Goal: Use online tool/utility: Utilize a website feature to perform a specific function

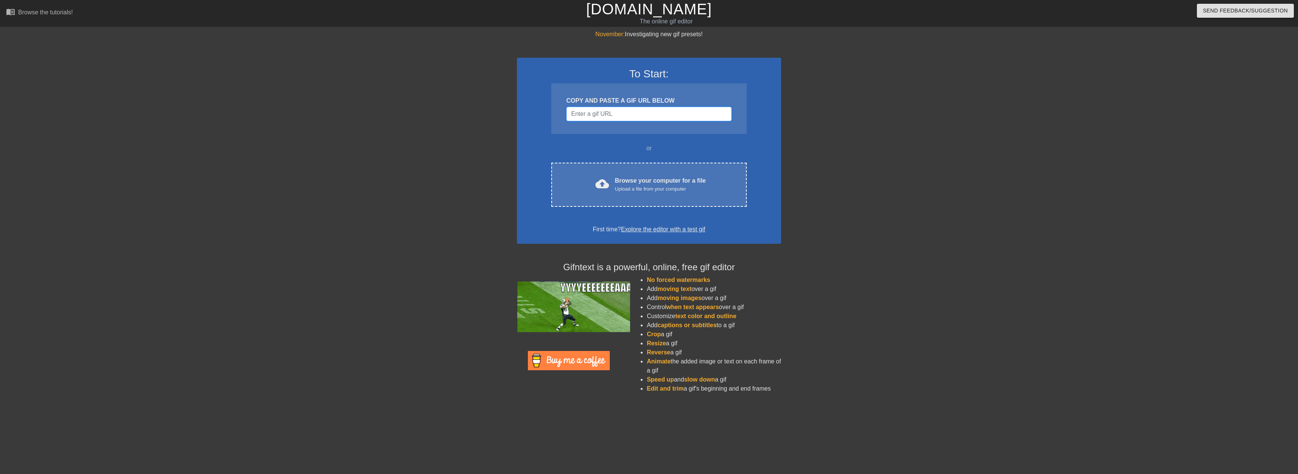
click at [645, 111] on input "Username" at bounding box center [648, 114] width 165 height 14
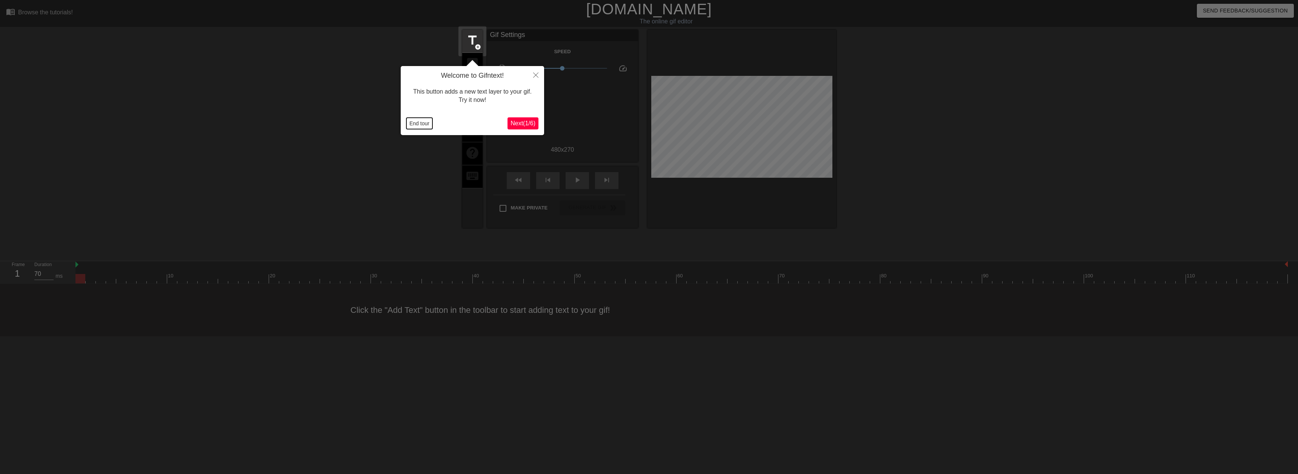
click at [419, 123] on button "End tour" at bounding box center [419, 123] width 26 height 11
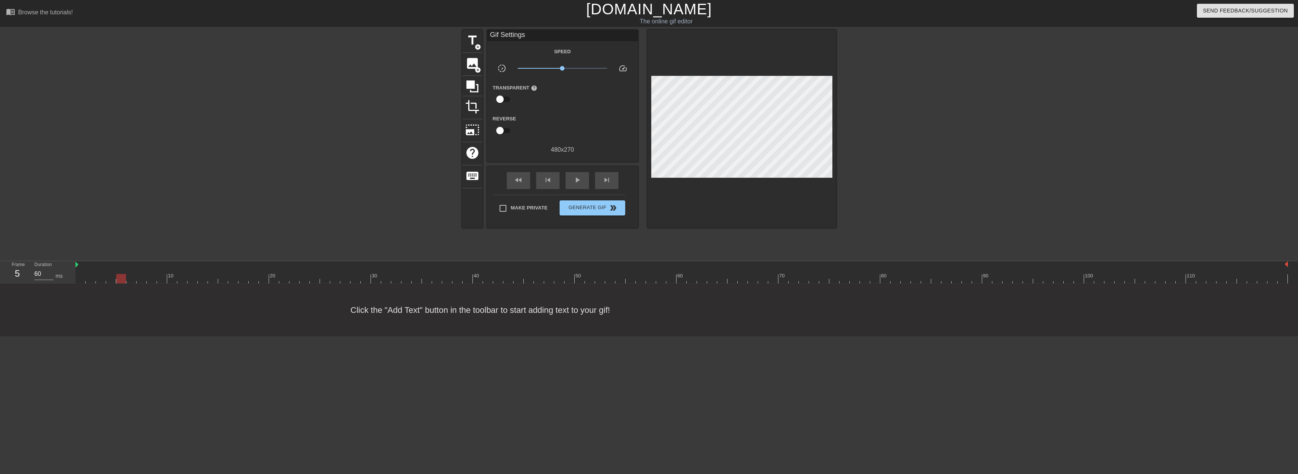
click at [121, 278] on div at bounding box center [681, 278] width 1212 height 9
click at [116, 280] on div at bounding box center [121, 278] width 10 height 9
type input "70"
click at [112, 280] on div at bounding box center [681, 278] width 1212 height 9
click at [112, 280] on div at bounding box center [111, 278] width 10 height 9
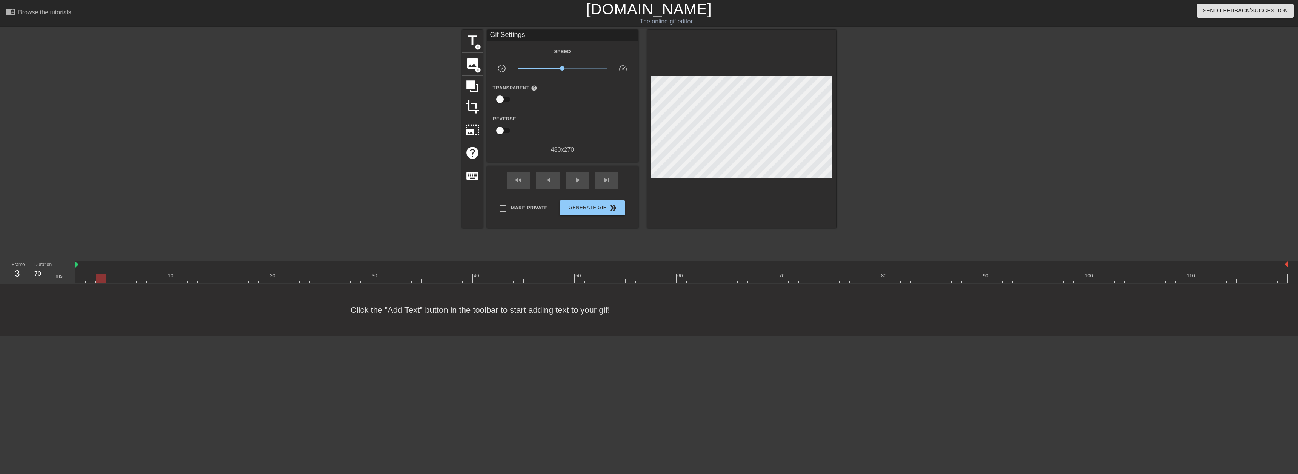
click at [101, 280] on div at bounding box center [681, 278] width 1212 height 9
click at [109, 280] on div at bounding box center [681, 278] width 1212 height 9
drag, startPoint x: 77, startPoint y: 266, endPoint x: 109, endPoint y: 266, distance: 32.4
click at [470, 43] on span "title" at bounding box center [472, 40] width 14 height 14
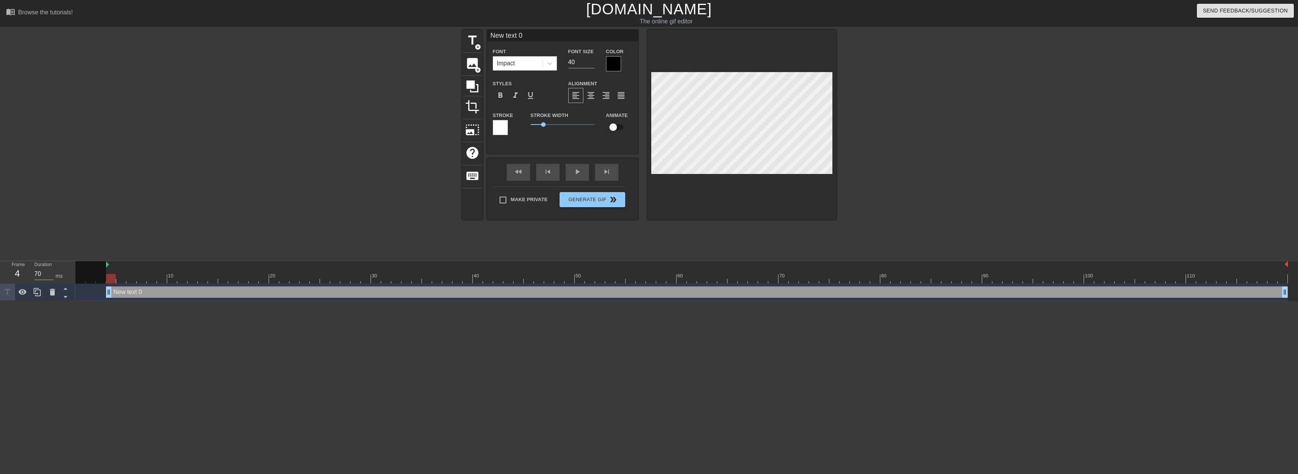
click at [552, 35] on input "New text 0" at bounding box center [562, 35] width 151 height 11
type input "Skibidi"
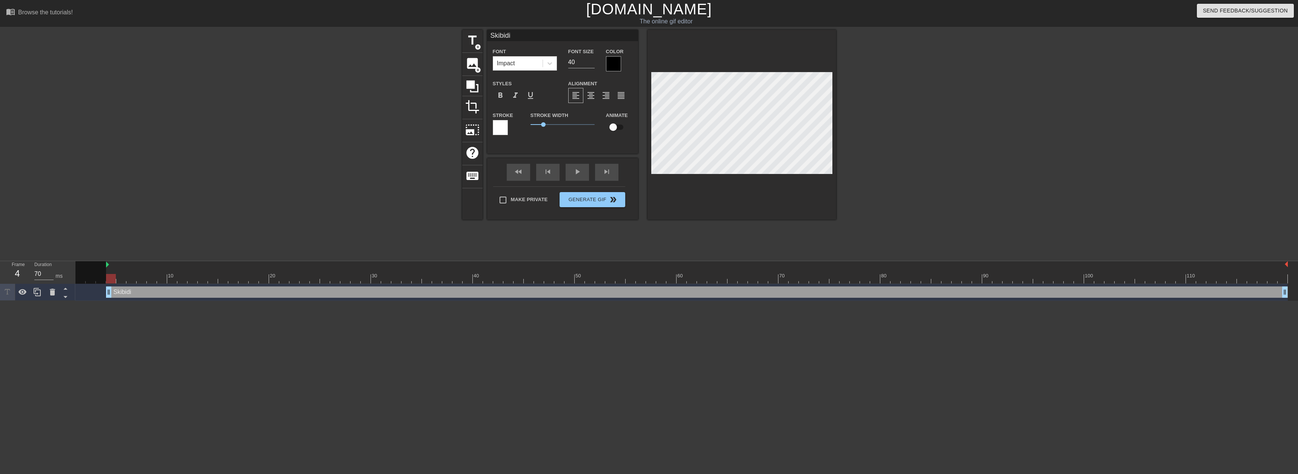
click at [881, 116] on div at bounding box center [901, 143] width 113 height 226
type input ""Skibidi"
type textarea ""Skibidi"
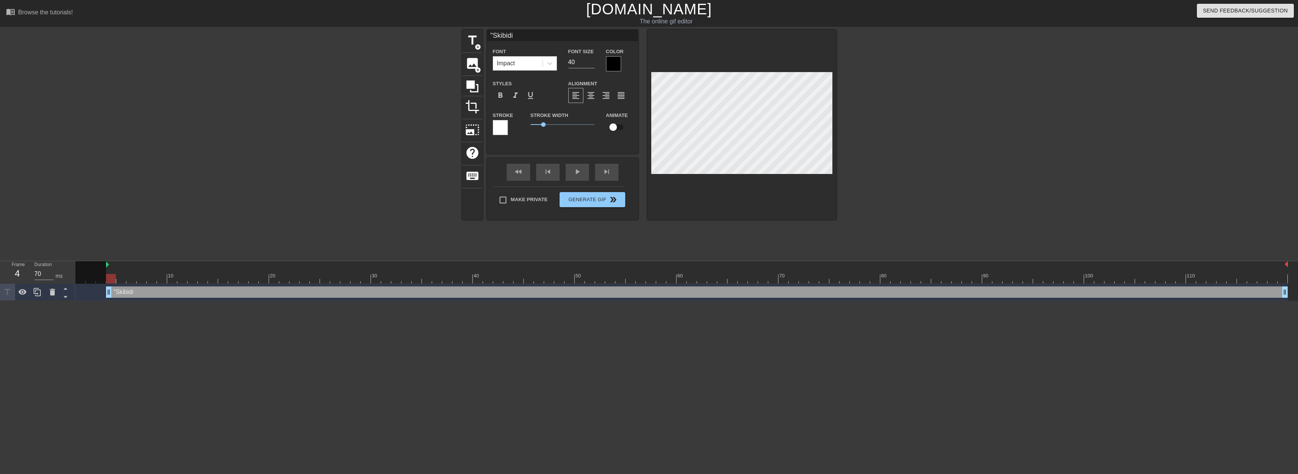
type input ""Skibidi""
type textarea ""Skibidi""
click at [868, 125] on div at bounding box center [901, 143] width 113 height 226
click at [591, 63] on input "31" at bounding box center [581, 62] width 26 height 12
type input "30"
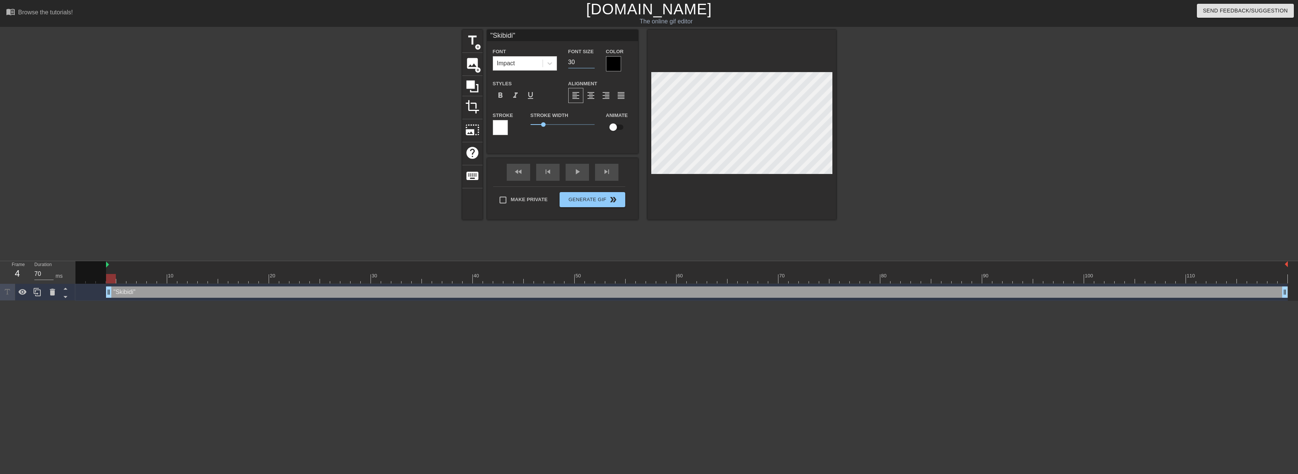
click at [593, 65] on input "30" at bounding box center [581, 62] width 26 height 12
click at [938, 93] on div at bounding box center [901, 143] width 113 height 226
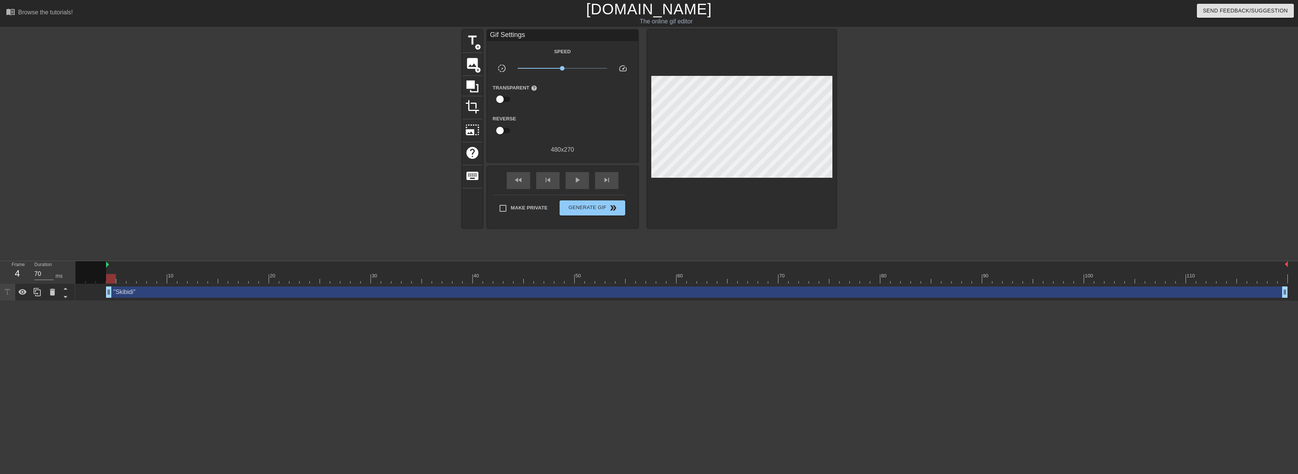
click at [872, 122] on div at bounding box center [901, 143] width 113 height 226
type input "70"
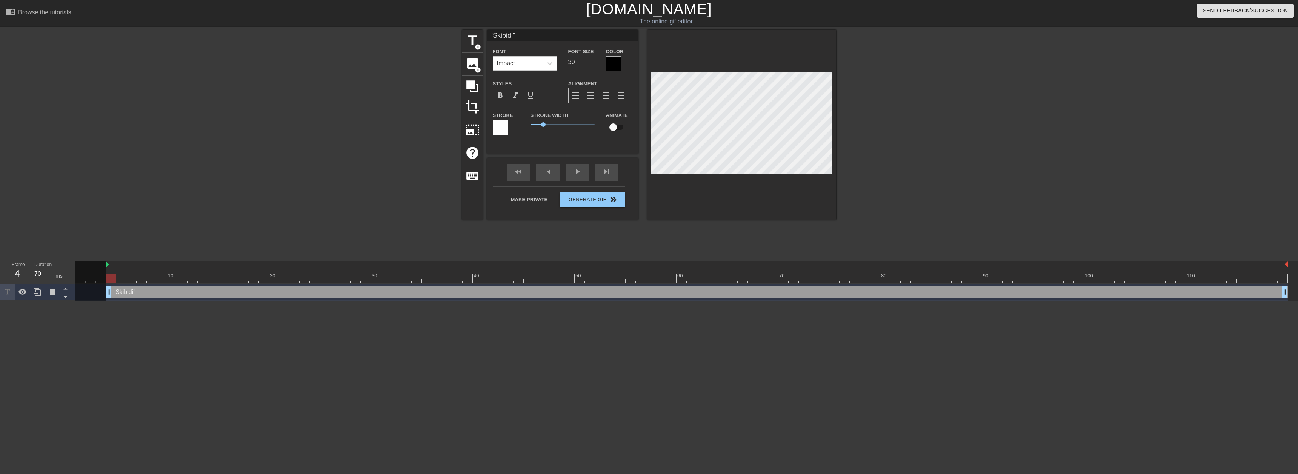
click at [616, 127] on input "checkbox" at bounding box center [613, 127] width 43 height 14
checkbox input "true"
click at [1286, 264] on img at bounding box center [1286, 264] width 3 height 6
click at [161, 276] on div at bounding box center [681, 278] width 1212 height 9
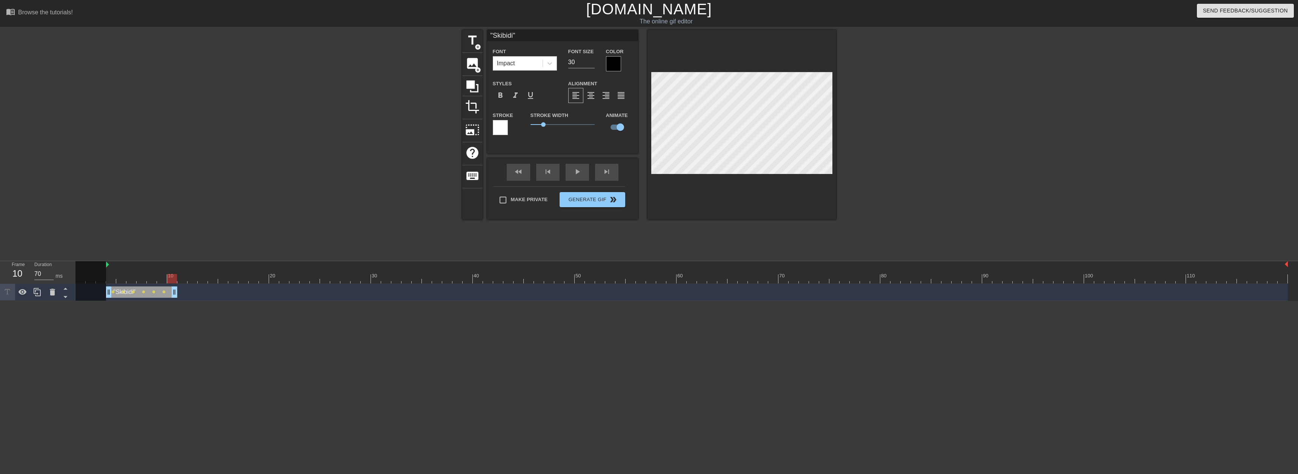
drag, startPoint x: 1283, startPoint y: 295, endPoint x: 168, endPoint y: 316, distance: 1115.6
click at [168, 301] on html "menu_book Browse the tutorials! [DOMAIN_NAME] The online gif editor Send Feedba…" at bounding box center [649, 150] width 1298 height 301
click at [579, 176] on span "play_arrow" at bounding box center [577, 171] width 9 height 9
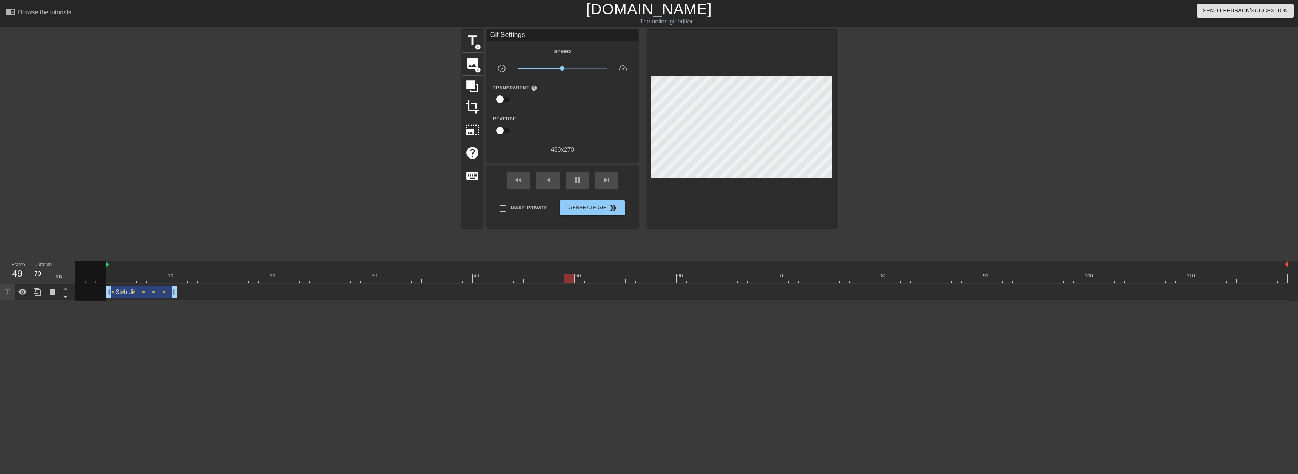
click at [80, 277] on div at bounding box center [90, 281] width 31 height 41
click at [576, 184] on div "play_arrow" at bounding box center [577, 180] width 23 height 17
click at [576, 184] on span "pause" at bounding box center [577, 179] width 9 height 9
drag, startPoint x: 554, startPoint y: 69, endPoint x: 545, endPoint y: 69, distance: 9.1
click at [545, 69] on span "x0.661" at bounding box center [562, 68] width 89 height 9
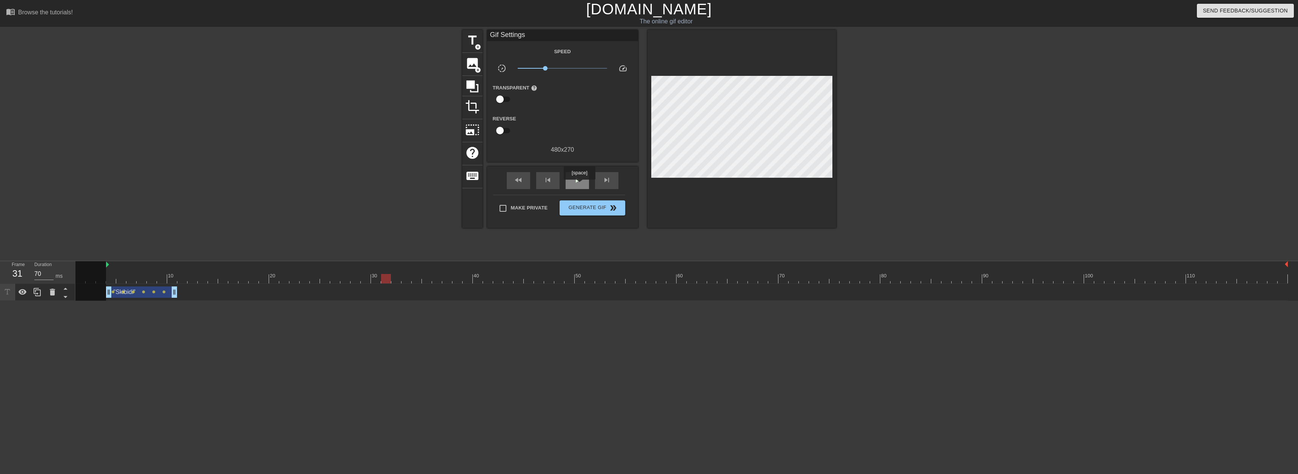
click at [579, 185] on div "play_arrow" at bounding box center [577, 180] width 23 height 17
click at [110, 279] on div at bounding box center [681, 278] width 1212 height 9
click at [583, 187] on div "play_arrow" at bounding box center [577, 180] width 23 height 17
type input "70"
click at [109, 277] on div at bounding box center [681, 278] width 1212 height 9
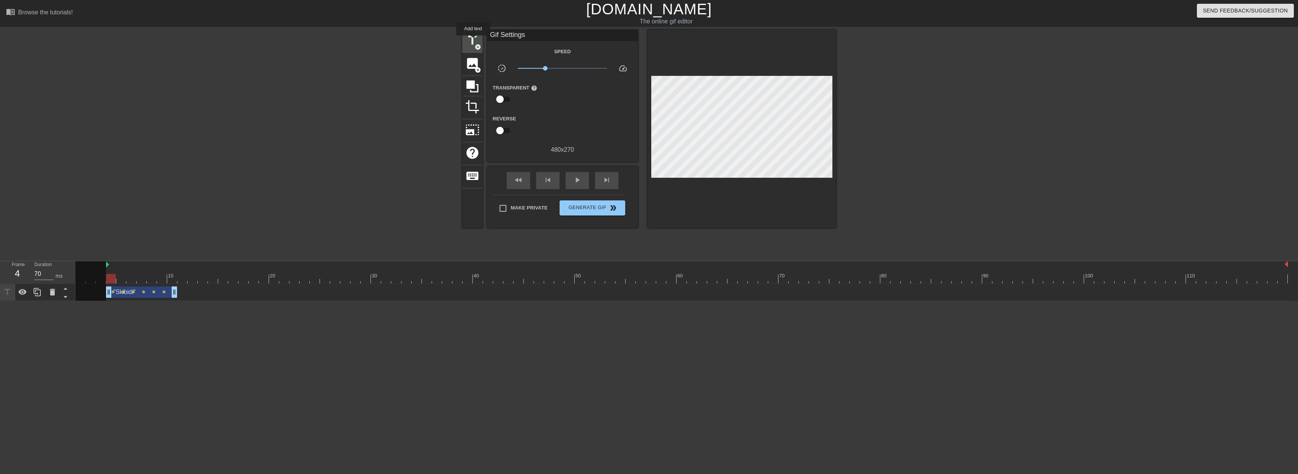
click at [473, 41] on span "title" at bounding box center [472, 40] width 14 height 14
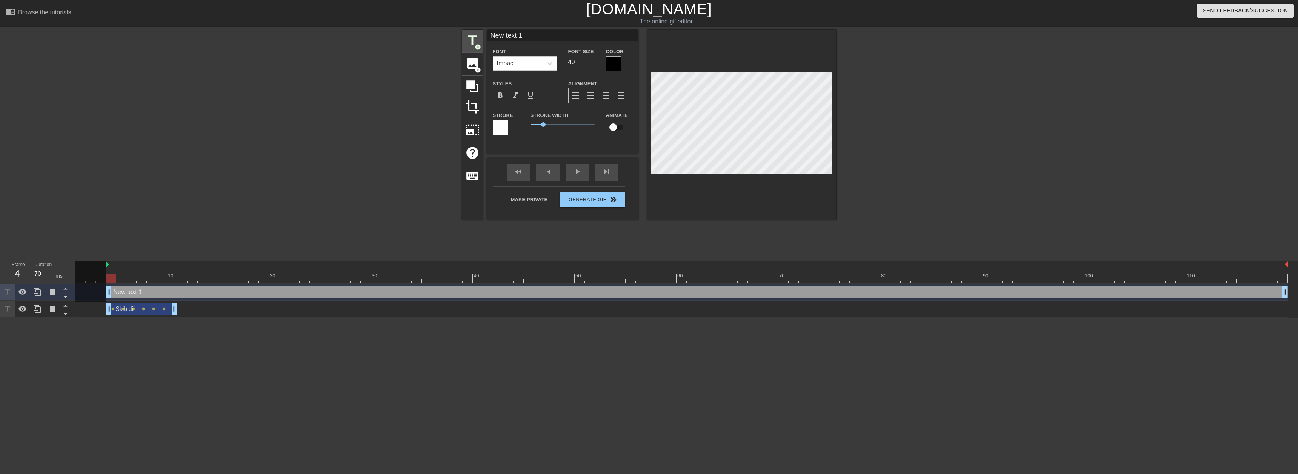
drag, startPoint x: 525, startPoint y: 38, endPoint x: 467, endPoint y: 39, distance: 57.7
click at [467, 39] on div "title add_circle image add_circle crop photo_size_select_large help keyboard Ne…" at bounding box center [649, 125] width 374 height 190
type input "Ben"
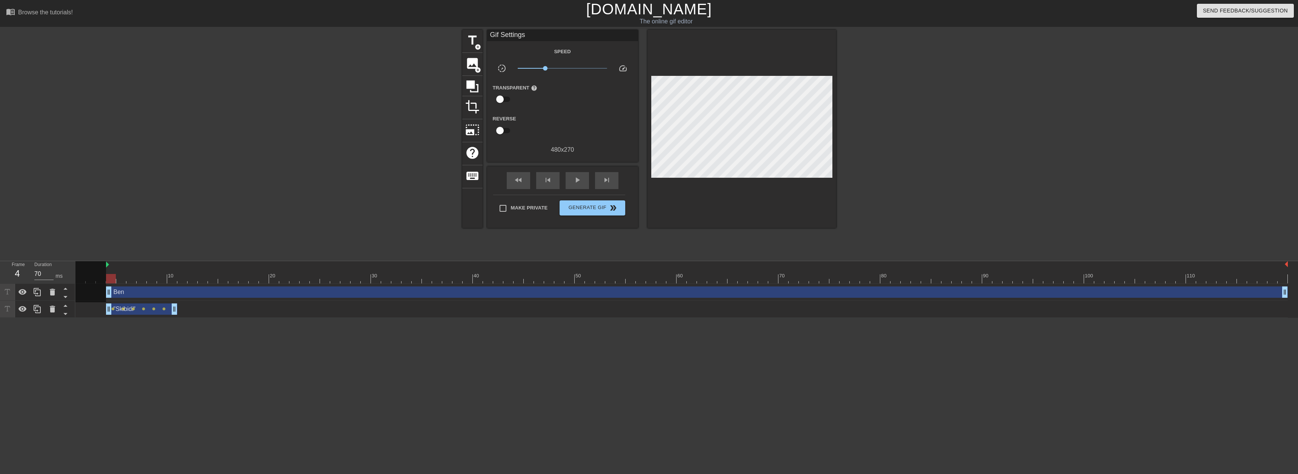
click at [1046, 159] on div "title add_circle image add_circle crop photo_size_select_large help keyboard Gi…" at bounding box center [649, 143] width 1298 height 226
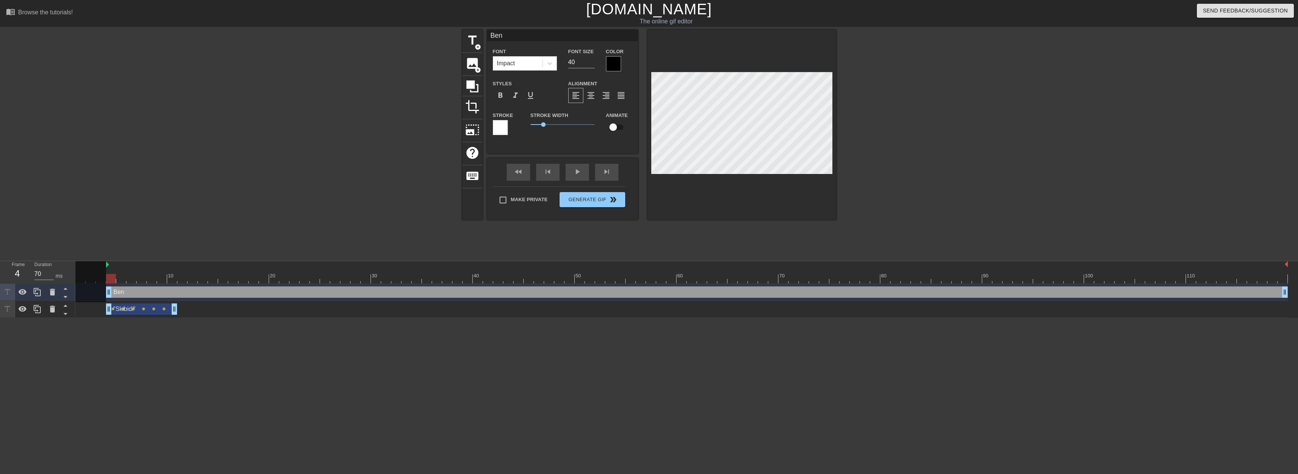
click at [620, 128] on input "checkbox" at bounding box center [613, 127] width 43 height 14
checkbox input "true"
type input "70"
click at [108, 271] on div at bounding box center [111, 273] width 10 height 9
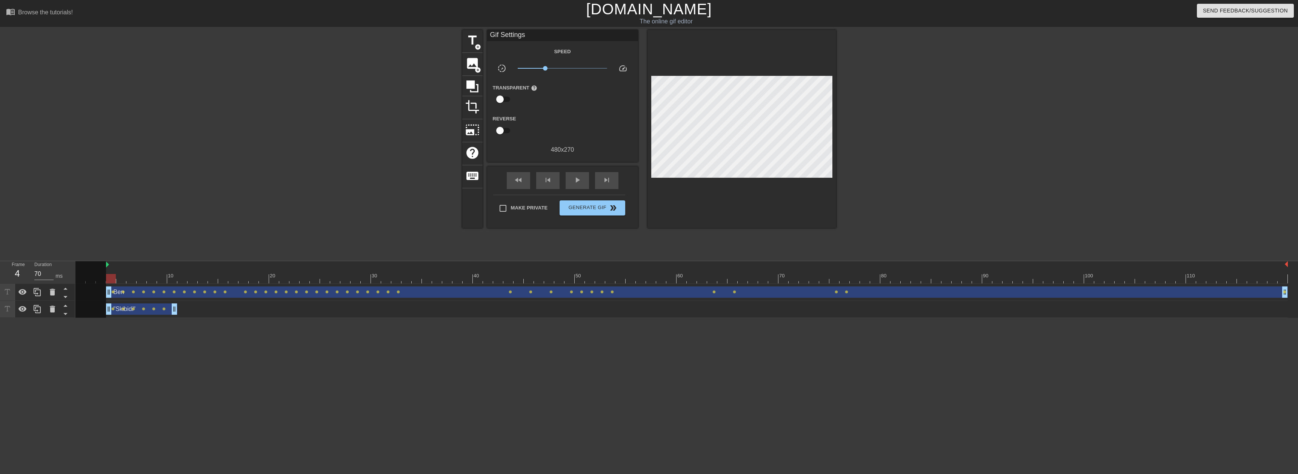
click at [789, 208] on div at bounding box center [741, 129] width 189 height 198
click at [469, 43] on span "title" at bounding box center [472, 40] width 14 height 14
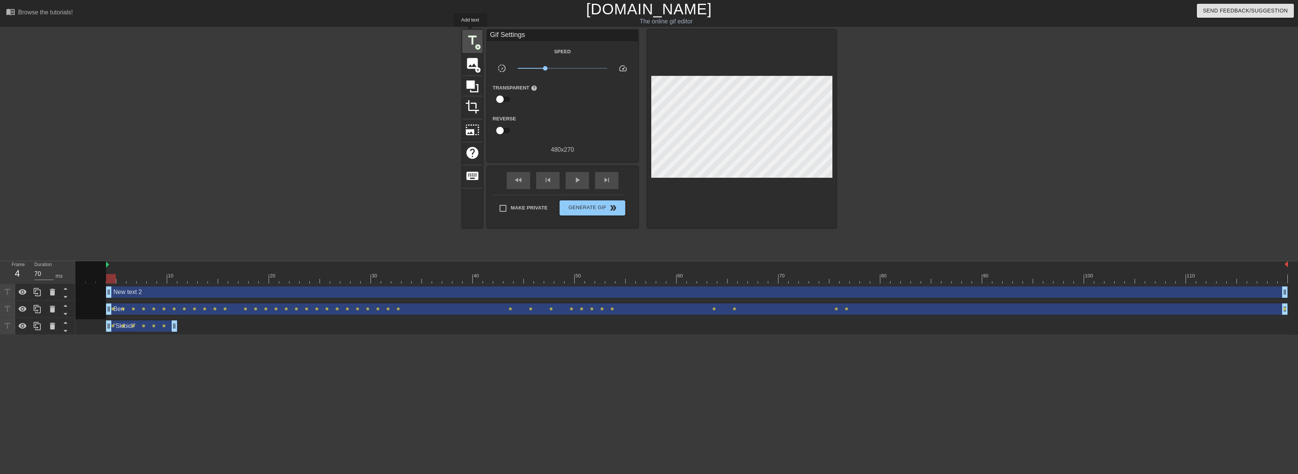
drag, startPoint x: 538, startPoint y: 29, endPoint x: 470, endPoint y: 32, distance: 68.0
click at [470, 32] on div "menu_book Browse the tutorials! [DOMAIN_NAME] The online gif editor Send Feedba…" at bounding box center [649, 167] width 1298 height 335
drag, startPoint x: 535, startPoint y: 33, endPoint x: 455, endPoint y: 29, distance: 80.9
click at [455, 29] on div "menu_book Browse the tutorials! [DOMAIN_NAME] The online gif editor Send Feedba…" at bounding box center [649, 167] width 1298 height 335
click at [534, 34] on div "Gif Settings" at bounding box center [562, 35] width 151 height 11
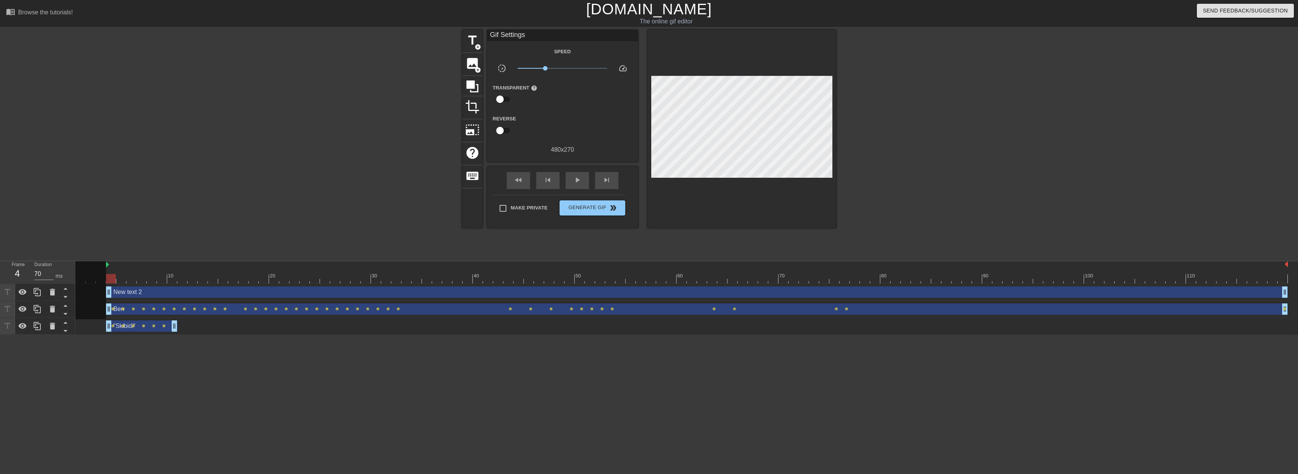
click at [137, 294] on div "New text 2 drag_handle drag_handle" at bounding box center [697, 291] width 1182 height 11
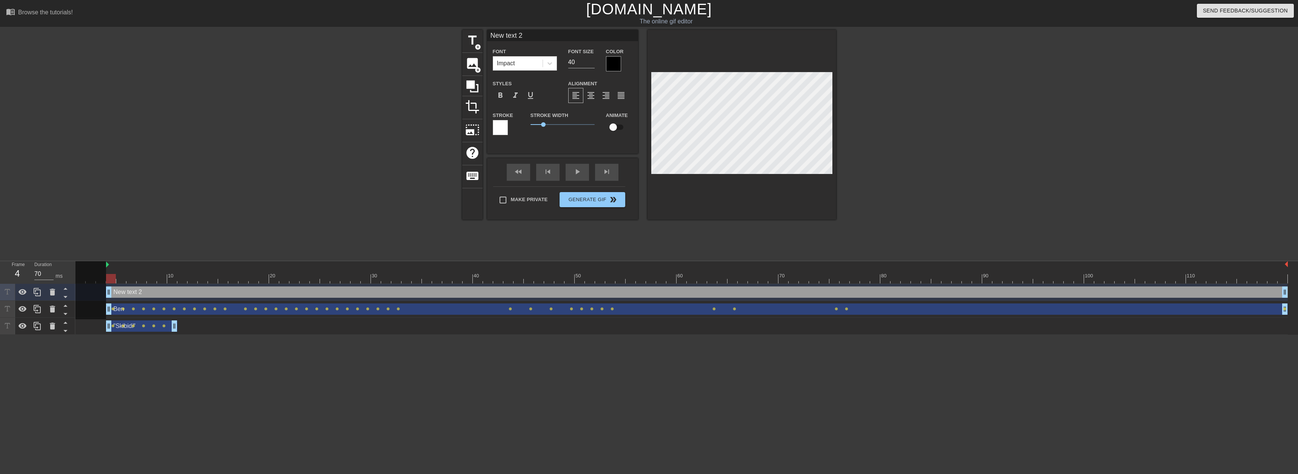
click at [535, 32] on input "New text 2" at bounding box center [562, 35] width 151 height 11
drag, startPoint x: 535, startPoint y: 32, endPoint x: 451, endPoint y: 28, distance: 83.5
click at [451, 28] on div "menu_book Browse the tutorials! [DOMAIN_NAME] The online gif editor Send Feedba…" at bounding box center [649, 167] width 1298 height 335
click at [500, 33] on input "[PERSON_NAME]" at bounding box center [562, 35] width 151 height 11
click at [500, 32] on input "[PERSON_NAME]" at bounding box center [562, 35] width 151 height 11
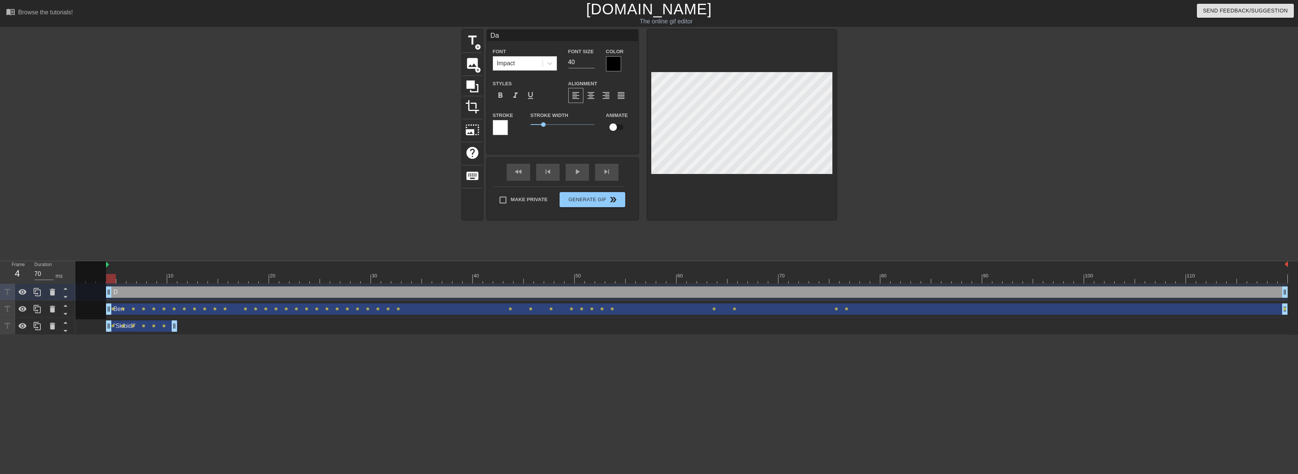
type input "Dad"
click at [1051, 97] on div "title add_circle image add_circle crop photo_size_select_large help keyboard Da…" at bounding box center [649, 143] width 1298 height 226
click at [614, 129] on input "checkbox" at bounding box center [613, 127] width 43 height 14
checkbox input "true"
drag, startPoint x: 718, startPoint y: 180, endPoint x: 898, endPoint y: 108, distance: 193.2
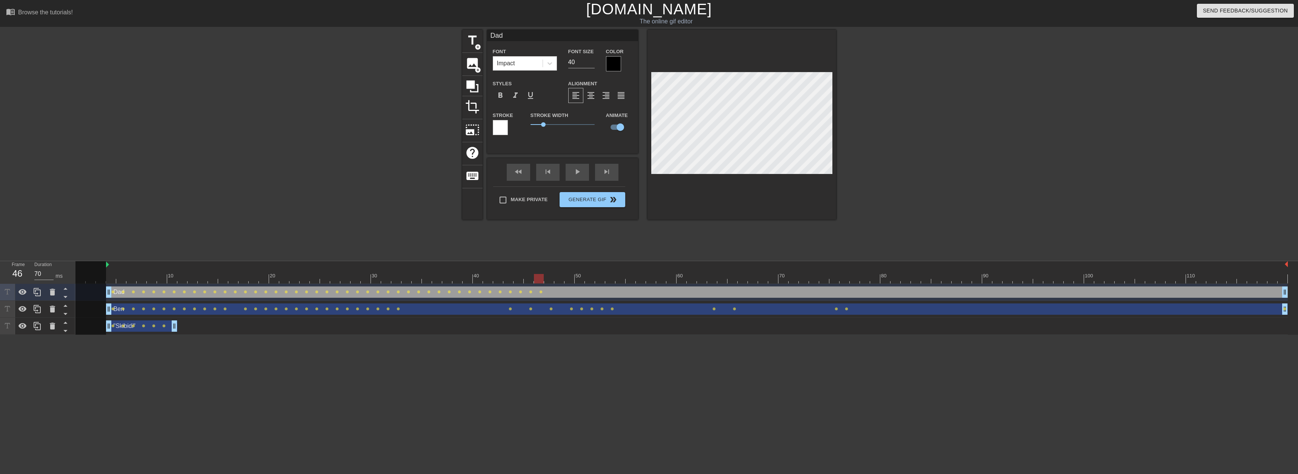
click at [900, 106] on div at bounding box center [901, 143] width 113 height 226
type input "70"
click at [707, 49] on div at bounding box center [741, 125] width 189 height 190
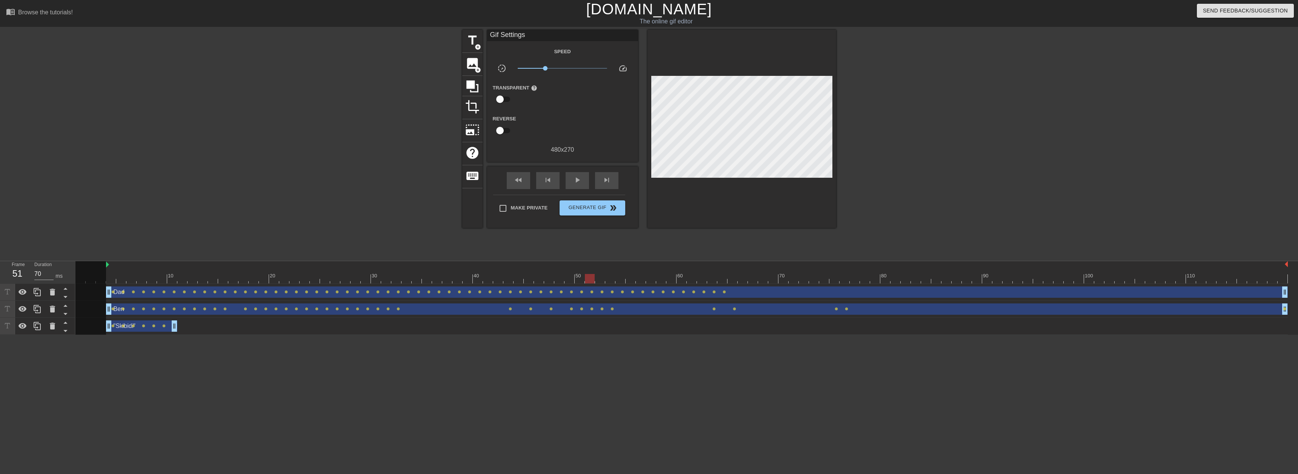
click at [908, 121] on div at bounding box center [901, 143] width 113 height 226
click at [472, 43] on span "title" at bounding box center [472, 40] width 14 height 14
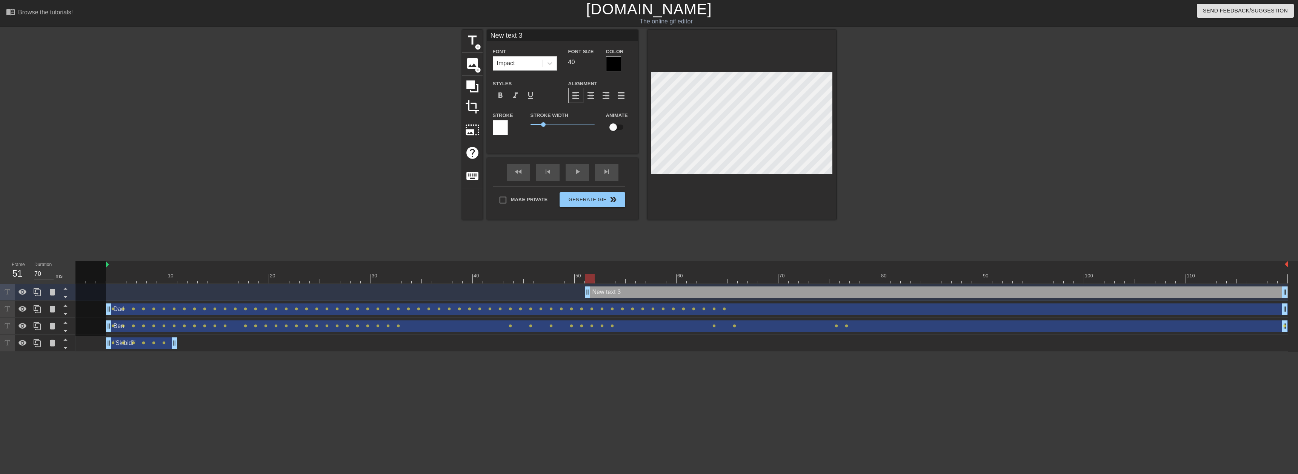
drag, startPoint x: 547, startPoint y: 31, endPoint x: 446, endPoint y: 29, distance: 101.1
click at [446, 29] on div "menu_book Browse the tutorials! [DOMAIN_NAME] The online gif editor Send Feedba…" at bounding box center [649, 176] width 1298 height 352
type input "Soap"
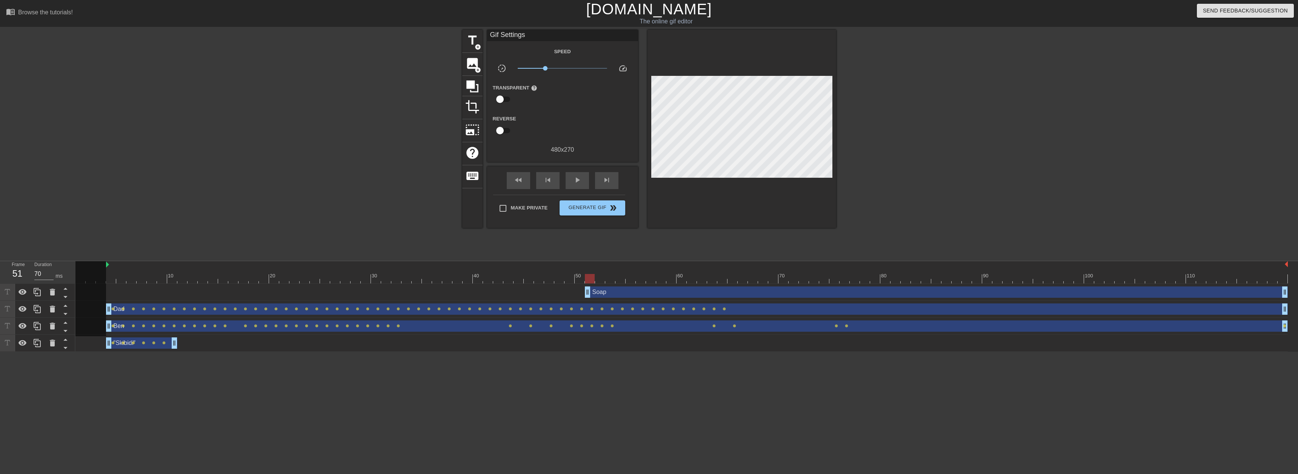
click at [858, 149] on div at bounding box center [901, 143] width 113 height 226
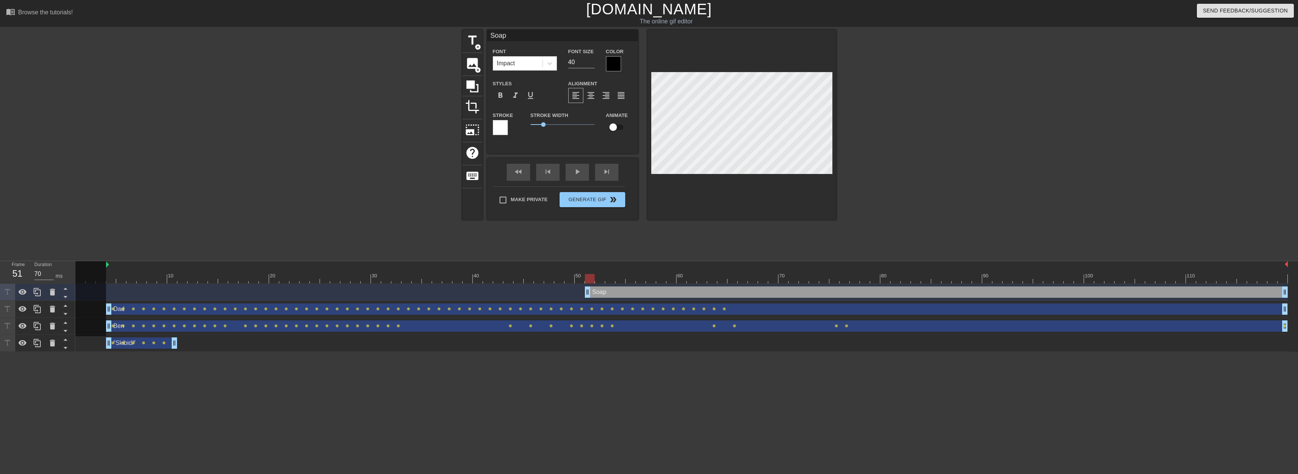
drag, startPoint x: 621, startPoint y: 124, endPoint x: 632, endPoint y: 124, distance: 11.3
click at [620, 124] on input "checkbox" at bounding box center [613, 127] width 43 height 14
checkbox input "true"
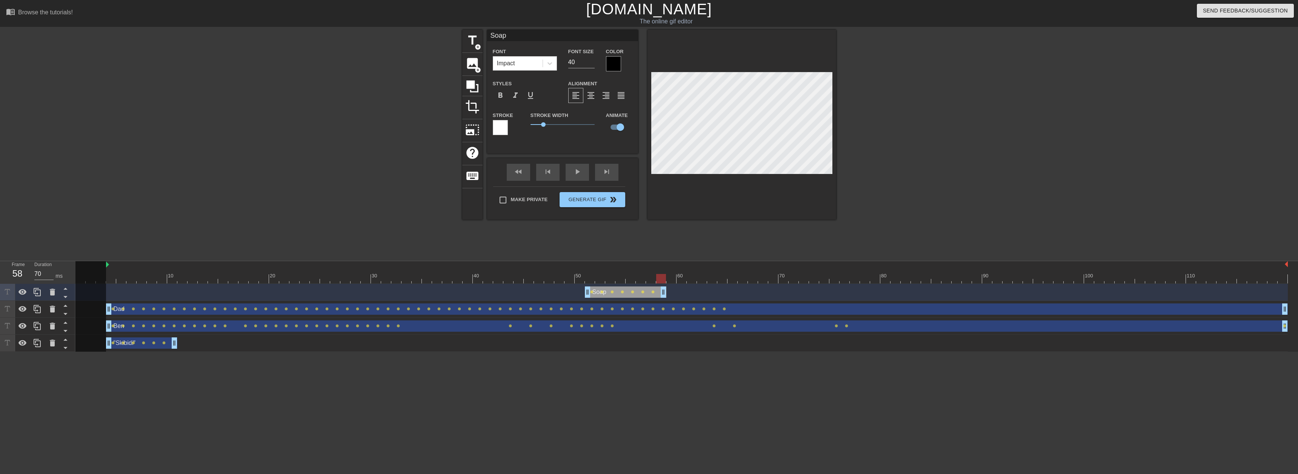
drag, startPoint x: 1284, startPoint y: 292, endPoint x: 660, endPoint y: 315, distance: 624.1
click at [660, 315] on div "Soap drag_handle drag_handle lens lens lens lens lens lens lens Dad drag_handle…" at bounding box center [686, 318] width 1223 height 68
click at [587, 277] on div at bounding box center [681, 278] width 1212 height 9
type input "70"
type input "Dad"
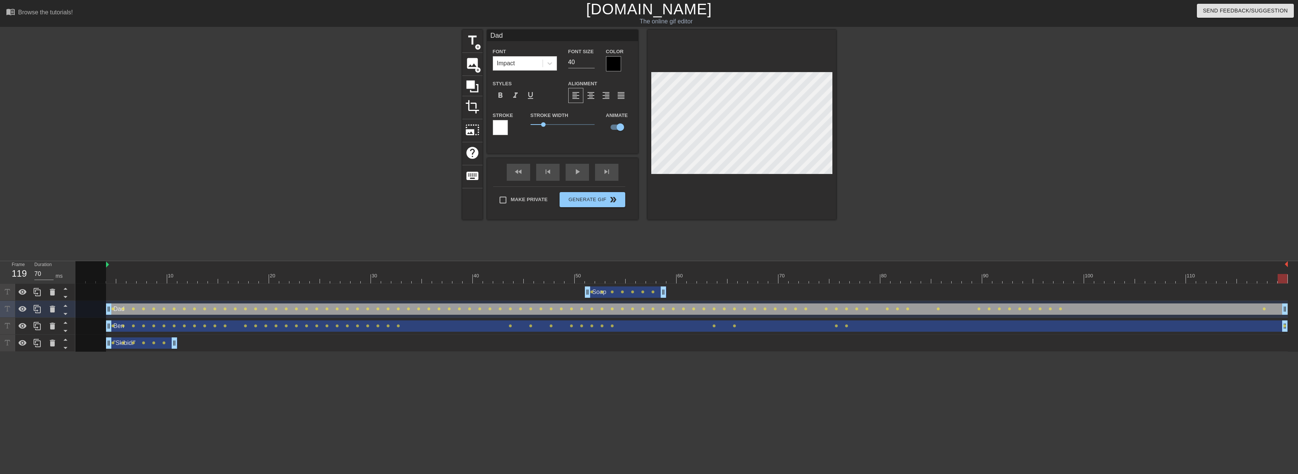
click at [938, 68] on div "title add_circle image add_circle crop photo_size_select_large help keyboard Da…" at bounding box center [649, 143] width 1298 height 226
click at [577, 175] on span "play_arrow" at bounding box center [577, 171] width 9 height 9
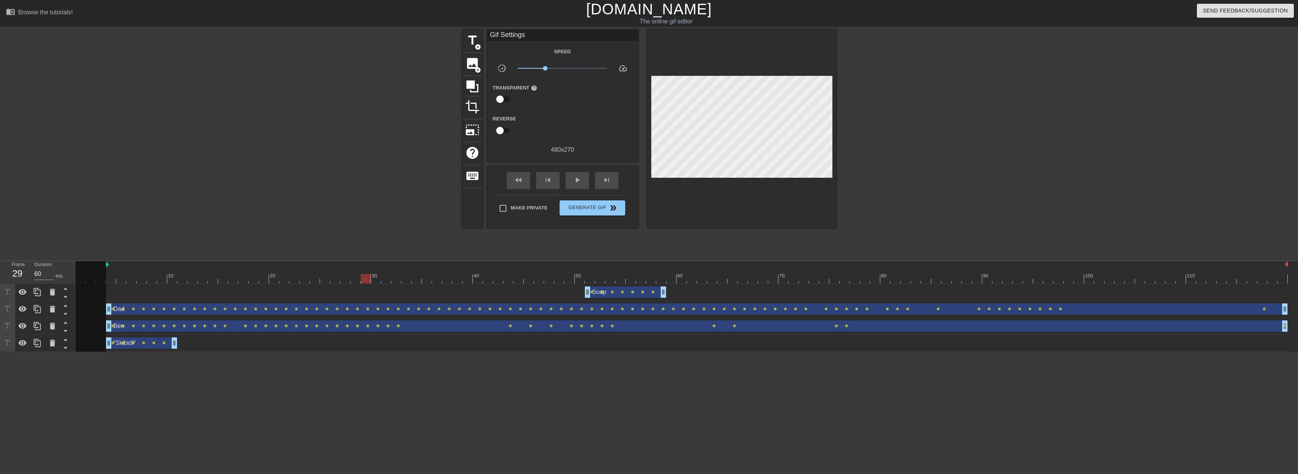
type input "70"
click at [469, 44] on span "title" at bounding box center [472, 40] width 14 height 14
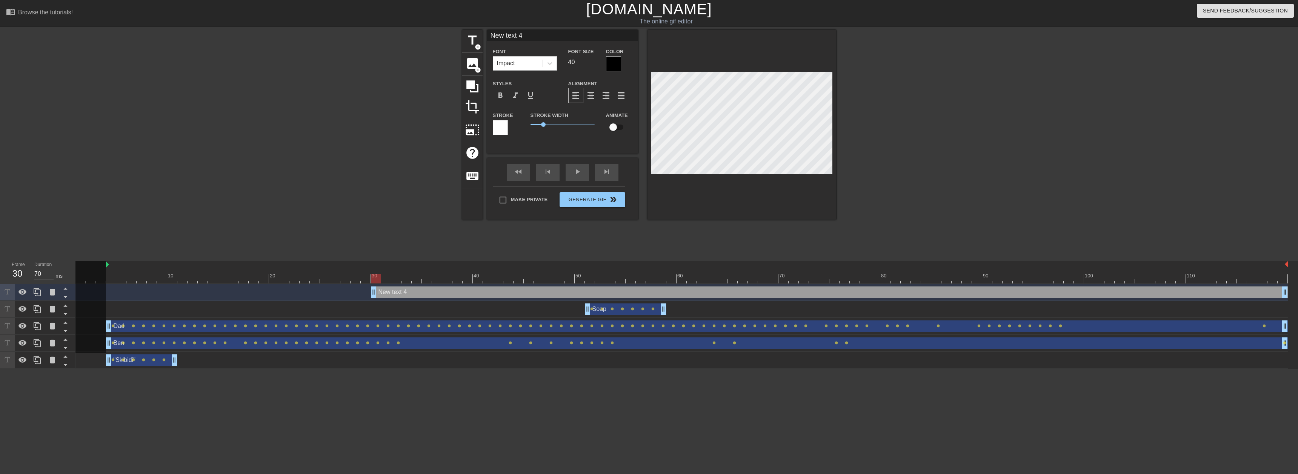
click at [509, 43] on div "New text 4 Font Impact Font Size 40 Color Styles format_bold format_italic form…" at bounding box center [562, 86] width 151 height 112
click at [509, 40] on input "New text 4" at bounding box center [562, 35] width 151 height 11
type input "Soap"
drag, startPoint x: 549, startPoint y: 96, endPoint x: 932, endPoint y: 144, distance: 386.0
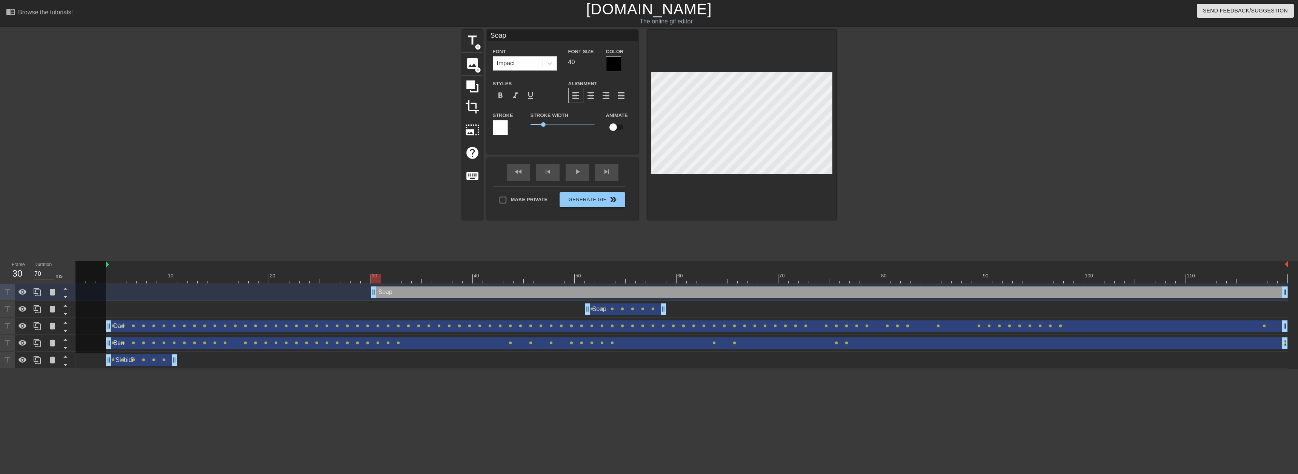
click at [932, 144] on div at bounding box center [901, 143] width 113 height 226
click at [615, 126] on input "checkbox" at bounding box center [613, 127] width 43 height 14
checkbox input "true"
click at [943, 131] on div "title add_circle image add_circle crop photo_size_select_large help keyboard So…" at bounding box center [649, 143] width 1298 height 226
drag, startPoint x: 587, startPoint y: 310, endPoint x: 519, endPoint y: 312, distance: 67.6
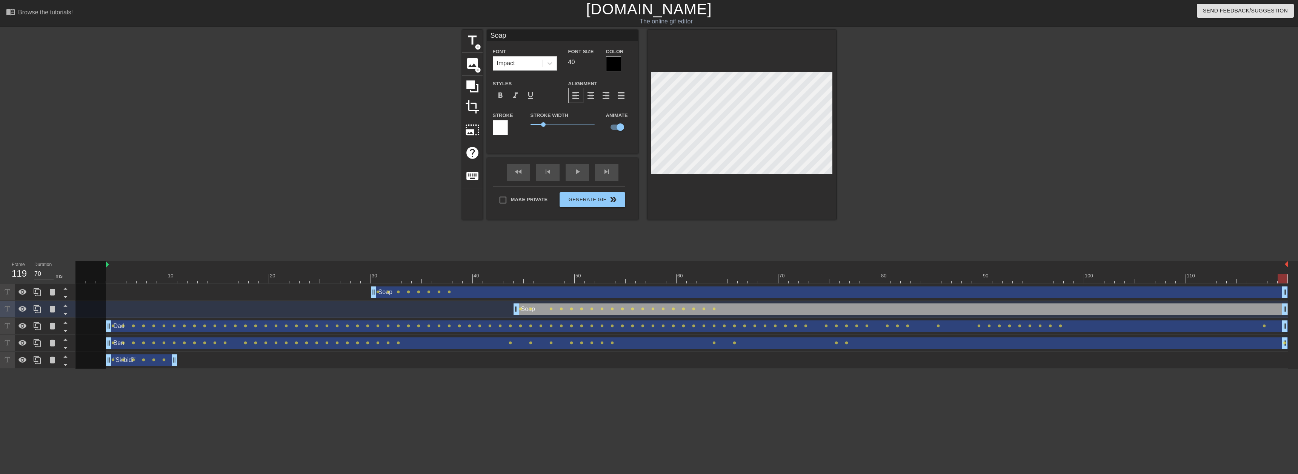
drag, startPoint x: 666, startPoint y: 312, endPoint x: 1198, endPoint y: 309, distance: 532.8
click at [703, 285] on div "Soap drag_handle drag_handle lens lens lens lens lens lens lens lens" at bounding box center [681, 292] width 1212 height 17
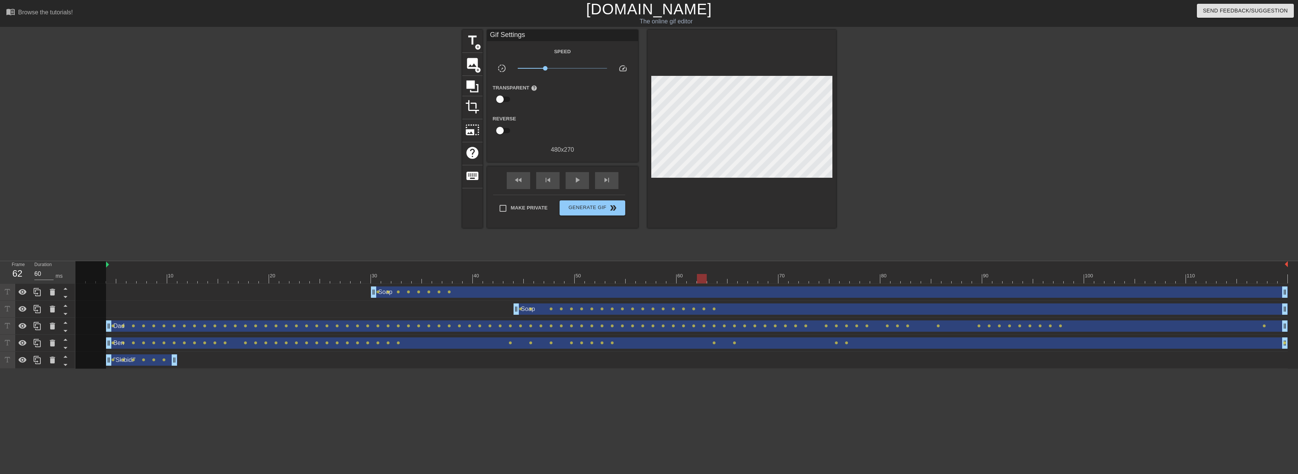
click at [703, 281] on div at bounding box center [681, 278] width 1212 height 9
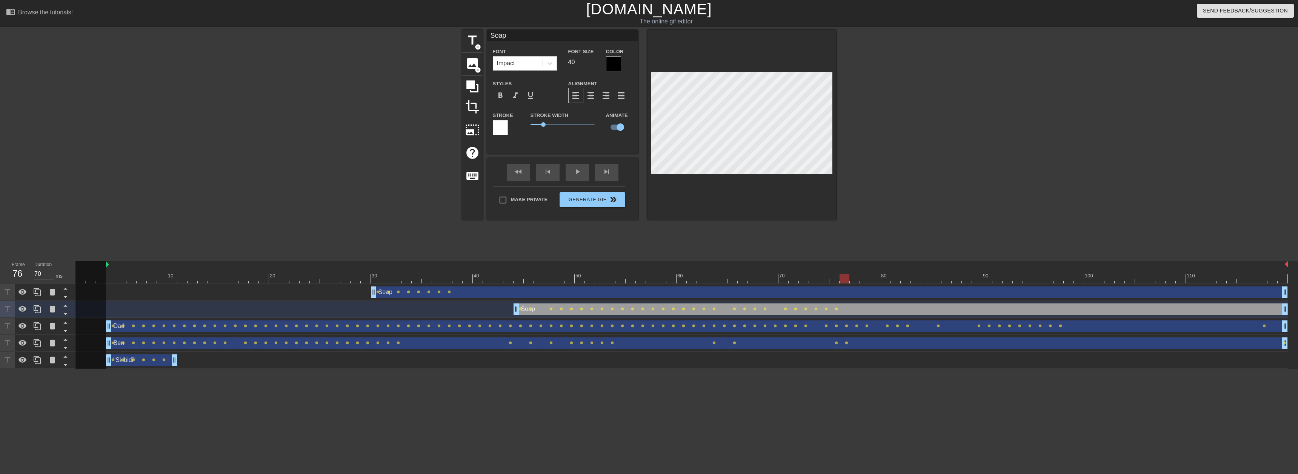
click at [770, 218] on div at bounding box center [741, 125] width 189 height 190
click at [774, 198] on div at bounding box center [741, 125] width 189 height 190
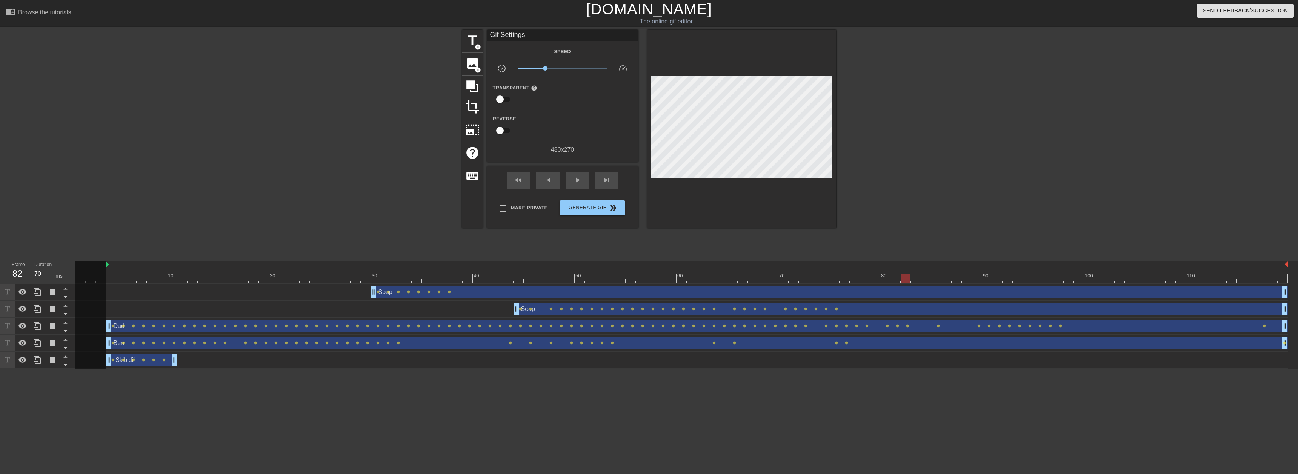
drag, startPoint x: 769, startPoint y: 215, endPoint x: 768, endPoint y: 208, distance: 7.3
click at [768, 208] on div at bounding box center [741, 129] width 189 height 198
click at [832, 277] on div at bounding box center [681, 278] width 1212 height 9
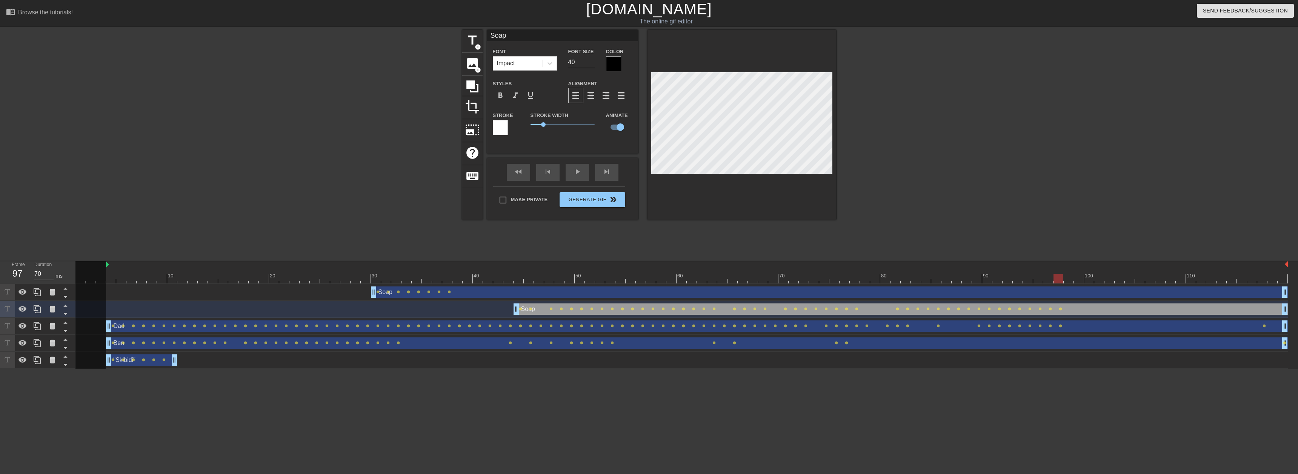
click at [749, 220] on div "title add_circle image add_circle crop photo_size_select_large help keyboard So…" at bounding box center [649, 143] width 374 height 226
click at [109, 275] on div at bounding box center [681, 278] width 1212 height 9
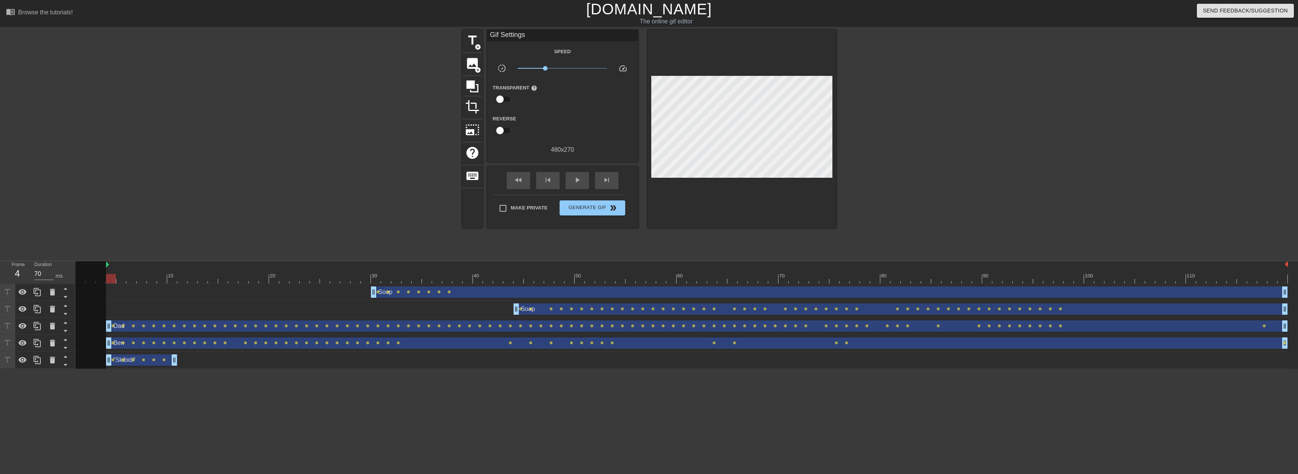
click at [324, 182] on div "title add_circle image add_circle crop photo_size_select_large help keyboard Gi…" at bounding box center [649, 143] width 1298 height 226
drag, startPoint x: 545, startPoint y: 68, endPoint x: 558, endPoint y: 68, distance: 13.2
click at [558, 68] on span "x0.785" at bounding box center [557, 68] width 5 height 5
click at [577, 176] on span "play_arrow" at bounding box center [577, 179] width 9 height 9
click at [552, 69] on span "x0.813" at bounding box center [562, 68] width 89 height 9
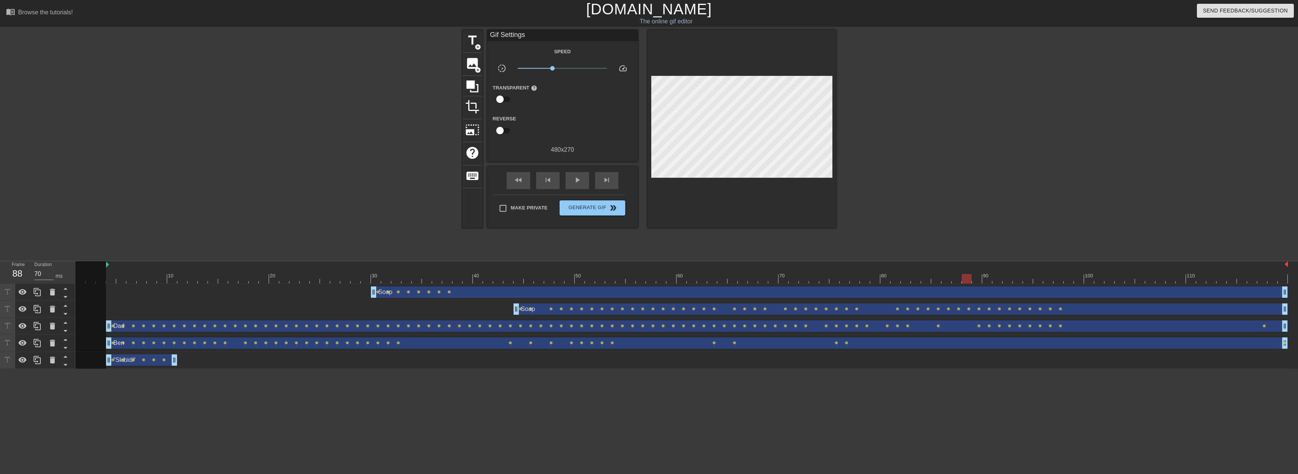
click at [844, 280] on div at bounding box center [681, 278] width 1212 height 9
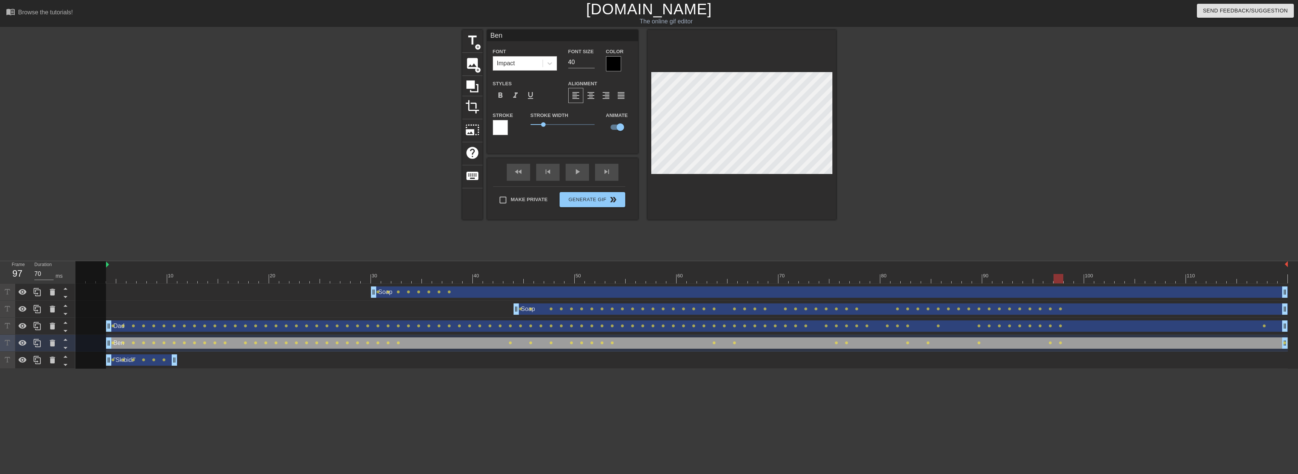
click at [769, 203] on div at bounding box center [741, 125] width 189 height 190
drag, startPoint x: 110, startPoint y: 276, endPoint x: 121, endPoint y: 273, distance: 12.2
click at [110, 276] on div at bounding box center [681, 278] width 1212 height 9
click at [571, 173] on div "play_arrow" at bounding box center [577, 172] width 23 height 17
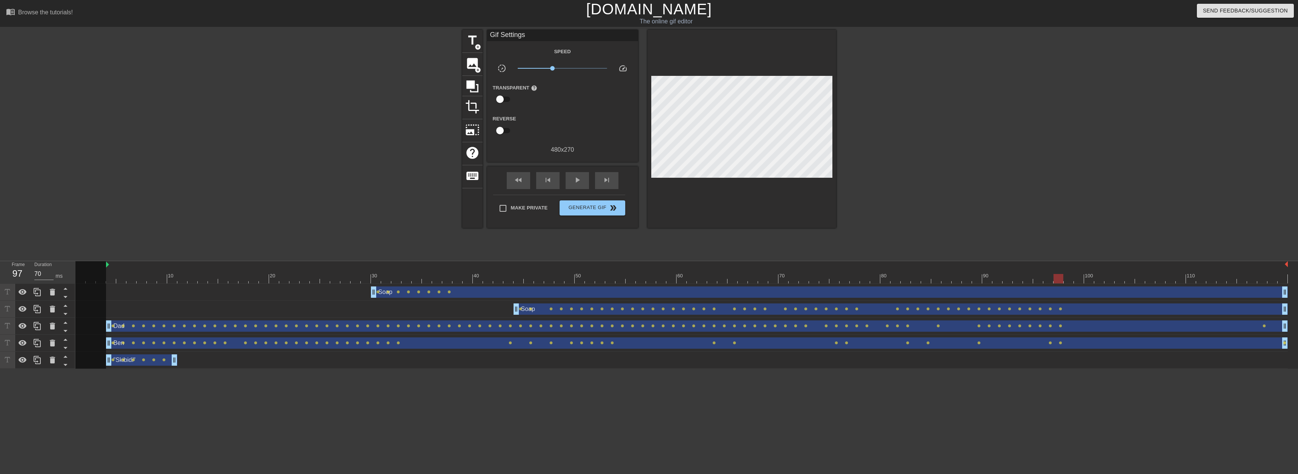
click at [1062, 277] on div at bounding box center [681, 278] width 1212 height 9
click at [1069, 277] on div at bounding box center [681, 278] width 1212 height 9
type input "70"
click at [1058, 278] on div at bounding box center [681, 278] width 1212 height 9
click at [1048, 280] on div at bounding box center [681, 278] width 1212 height 9
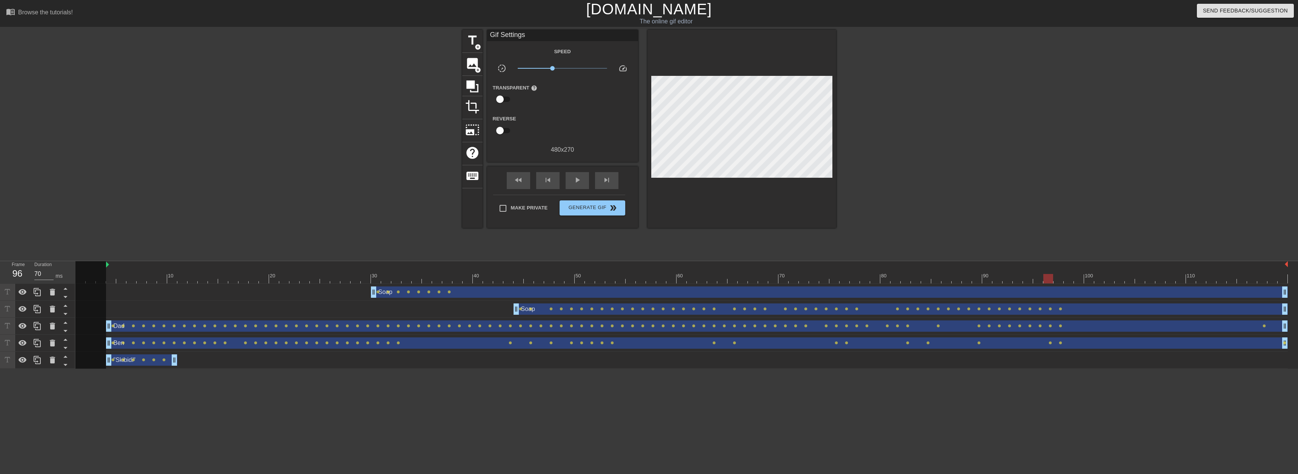
click at [1056, 280] on div at bounding box center [681, 278] width 1212 height 9
click at [477, 44] on span "add_circle" at bounding box center [478, 47] width 6 height 6
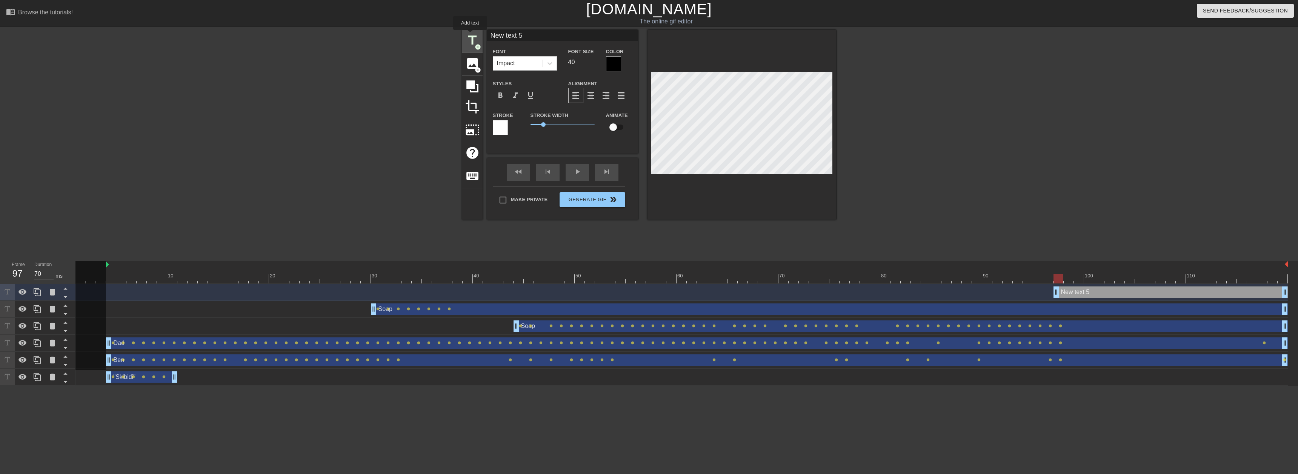
drag, startPoint x: 526, startPoint y: 35, endPoint x: 468, endPoint y: 35, distance: 58.1
click at [469, 35] on div "title add_circle image add_circle crop photo_size_select_large help keyboard Ne…" at bounding box center [649, 125] width 374 height 190
type input "[PERSON_NAME]"
click at [987, 81] on div "title add_circle image add_circle crop photo_size_select_large help keyboard Co…" at bounding box center [649, 143] width 1298 height 226
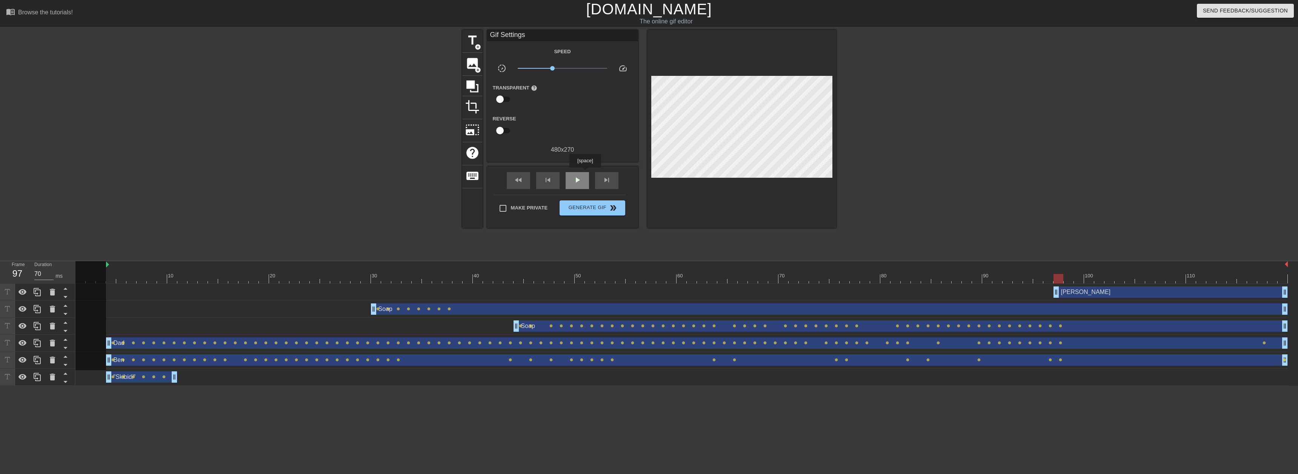
click at [585, 173] on div "play_arrow" at bounding box center [577, 180] width 23 height 17
click at [575, 278] on div at bounding box center [681, 278] width 1212 height 9
click at [565, 278] on div at bounding box center [681, 278] width 1212 height 9
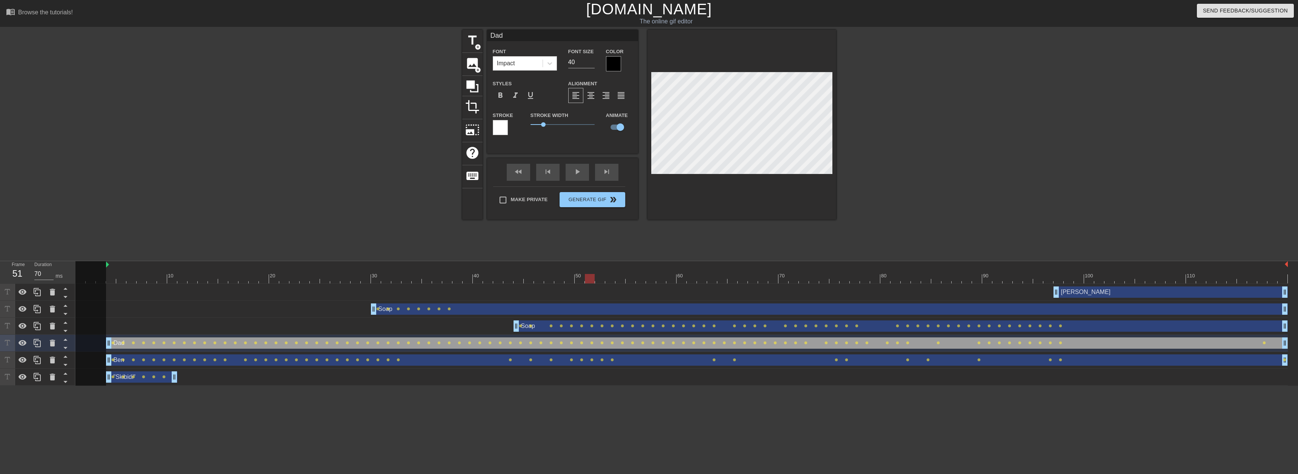
click at [954, 110] on div at bounding box center [901, 143] width 113 height 226
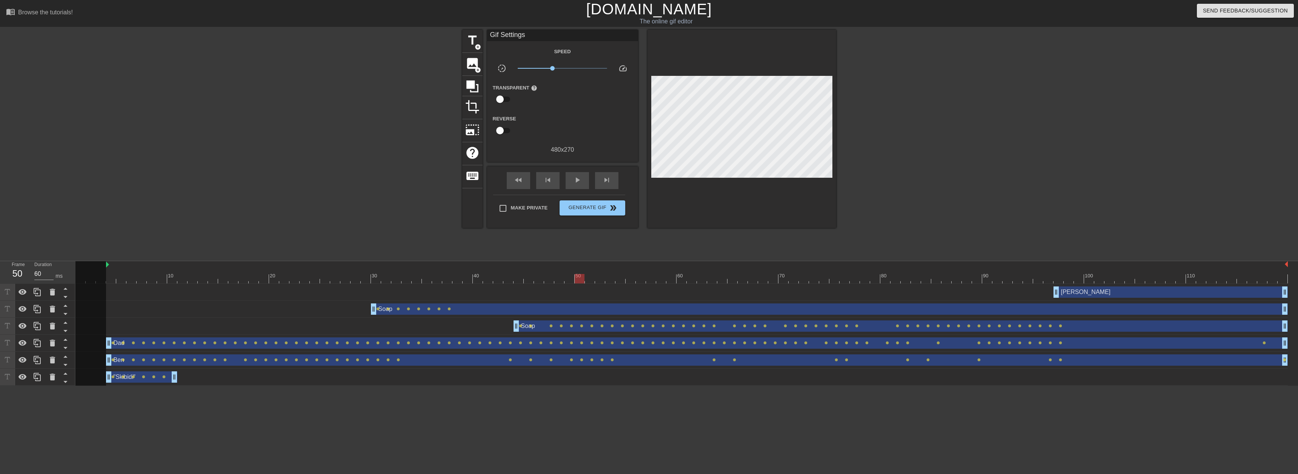
type input "70"
click at [471, 42] on span "title" at bounding box center [472, 40] width 14 height 14
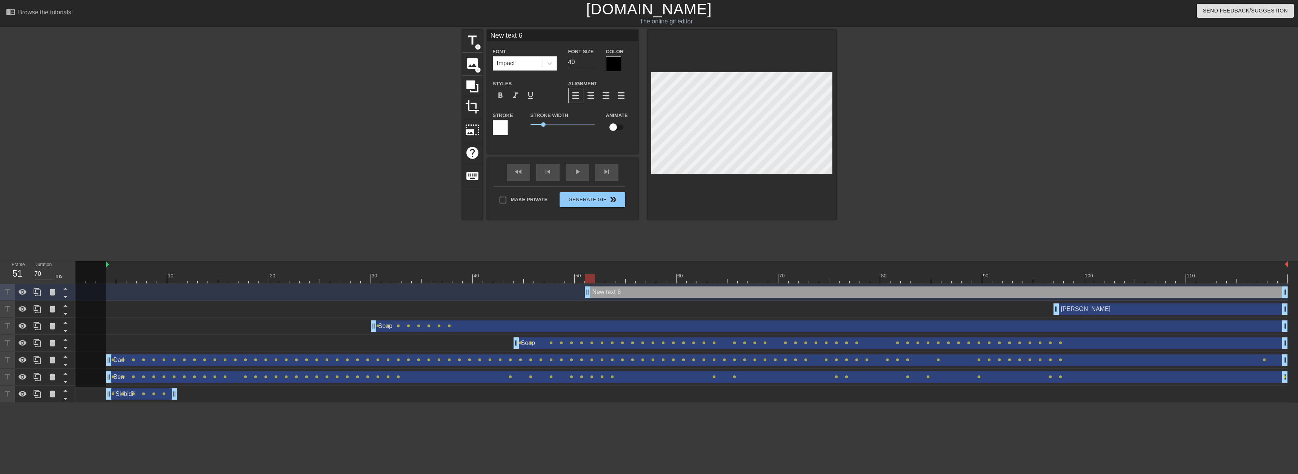
drag, startPoint x: 549, startPoint y: 34, endPoint x: 461, endPoint y: 32, distance: 87.6
click at [470, 32] on div "title add_circle image add_circle crop photo_size_select_large help keyboard Ne…" at bounding box center [649, 125] width 374 height 190
type input "Maisie"
click at [937, 178] on div at bounding box center [901, 143] width 113 height 226
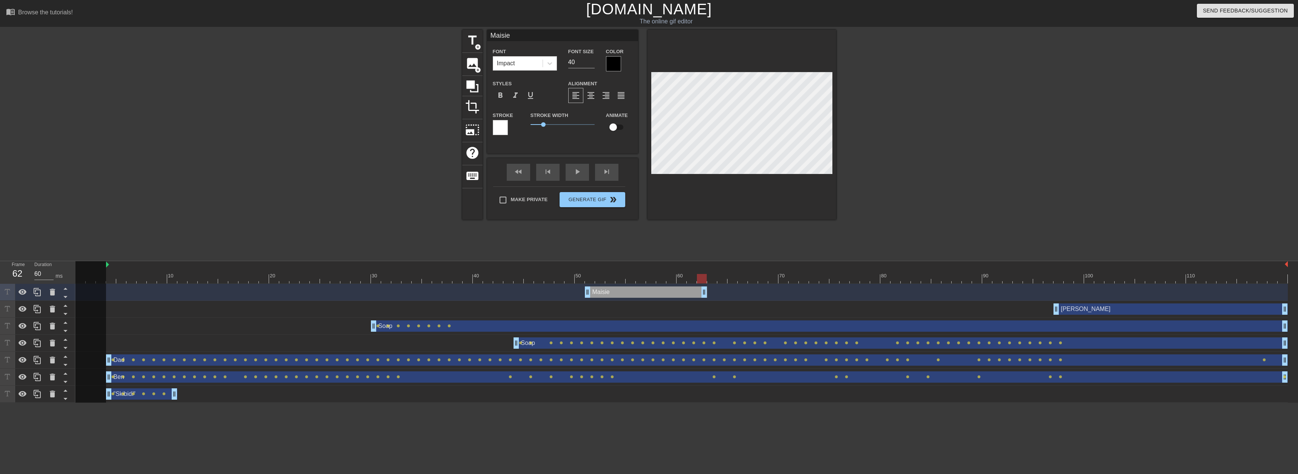
drag, startPoint x: 1283, startPoint y: 292, endPoint x: 705, endPoint y: 303, distance: 578.2
click at [706, 303] on div "Maisie drag_handle drag_handle Connor drag_handle drag_handle Soap drag_handle …" at bounding box center [686, 343] width 1223 height 119
click at [463, 280] on div at bounding box center [681, 278] width 1212 height 9
click at [572, 175] on div "play_arrow" at bounding box center [577, 172] width 23 height 17
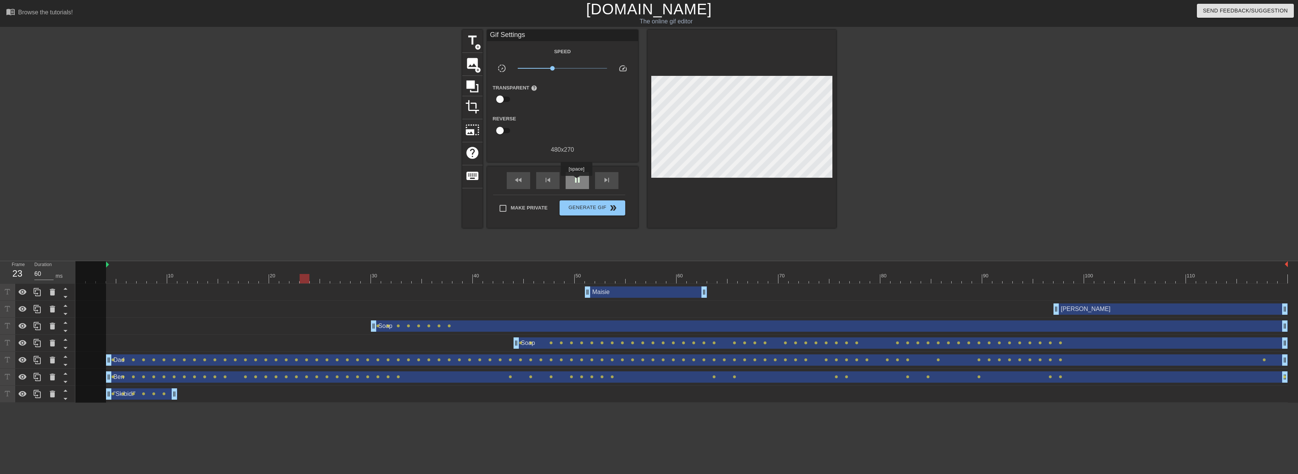
type input "70"
click at [576, 181] on span "pause" at bounding box center [577, 179] width 9 height 9
click at [112, 281] on div at bounding box center [681, 278] width 1212 height 9
click at [119, 398] on div ""Skibidi" drag_handle drag_handle" at bounding box center [141, 393] width 71 height 11
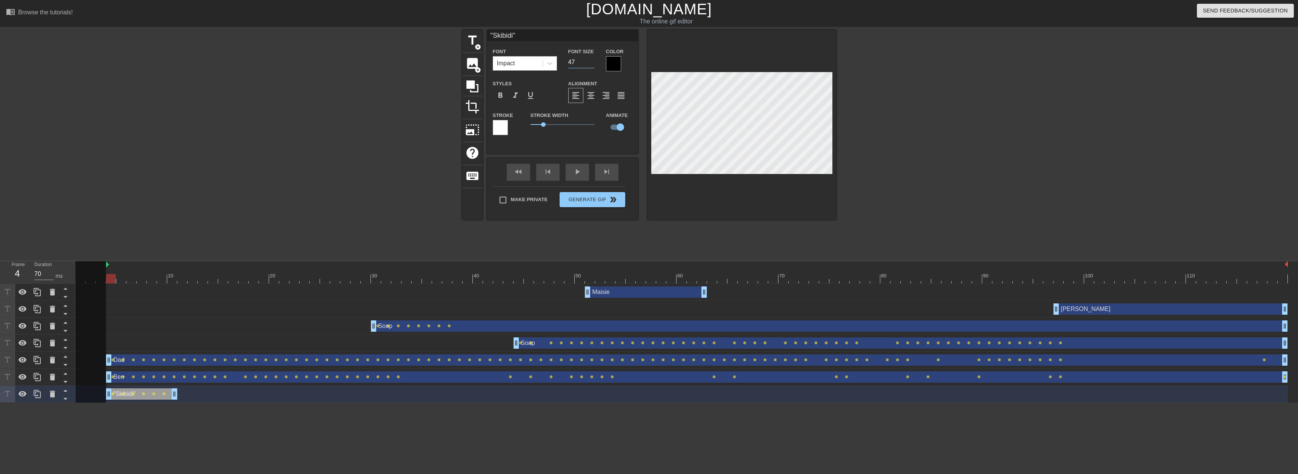
click at [592, 60] on input "47" at bounding box center [581, 62] width 26 height 12
click at [591, 63] on input "46" at bounding box center [581, 62] width 26 height 12
type input "45"
click at [591, 63] on input "45" at bounding box center [581, 62] width 26 height 12
click at [610, 68] on div at bounding box center [613, 63] width 15 height 15
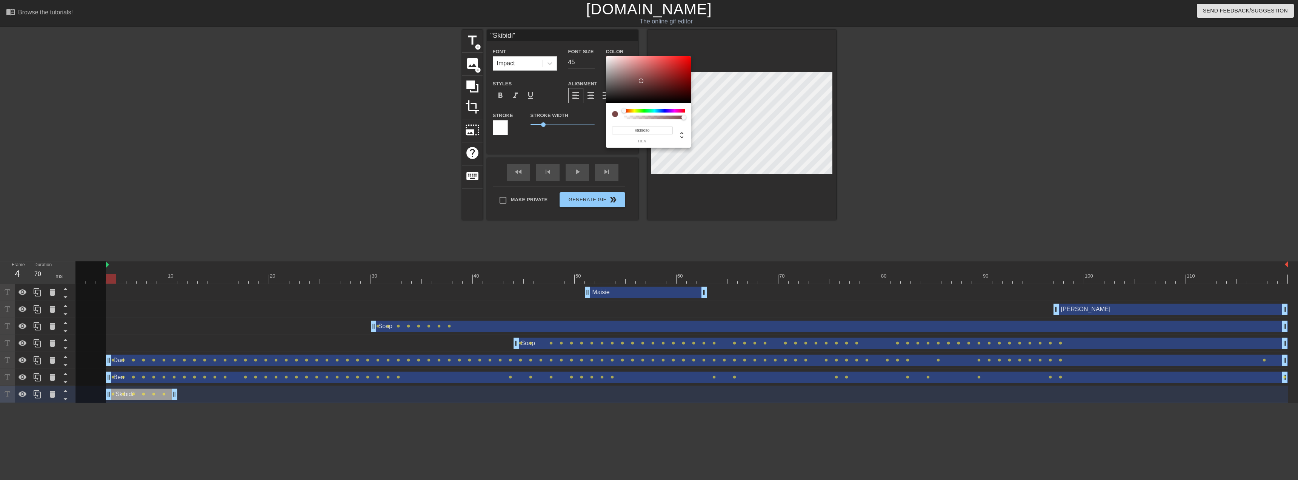
drag, startPoint x: 643, startPoint y: 79, endPoint x: 640, endPoint y: 85, distance: 6.3
click at [644, 76] on div at bounding box center [648, 79] width 85 height 47
type input "#5F9350"
click at [642, 109] on div at bounding box center [654, 111] width 61 height 4
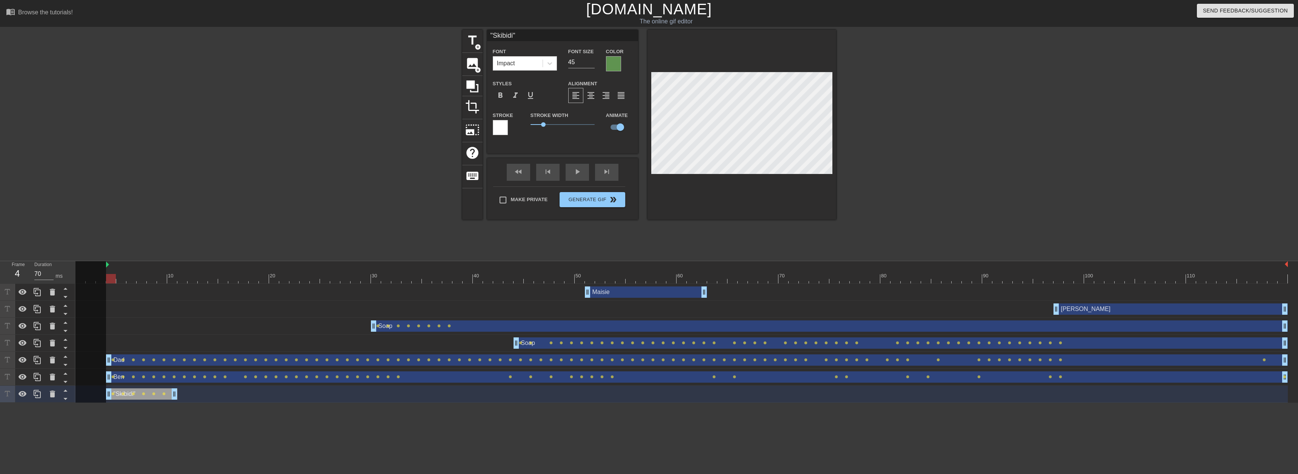
click at [977, 145] on div "title add_circle image add_circle crop photo_size_select_large help keyboard "S…" at bounding box center [649, 143] width 1298 height 226
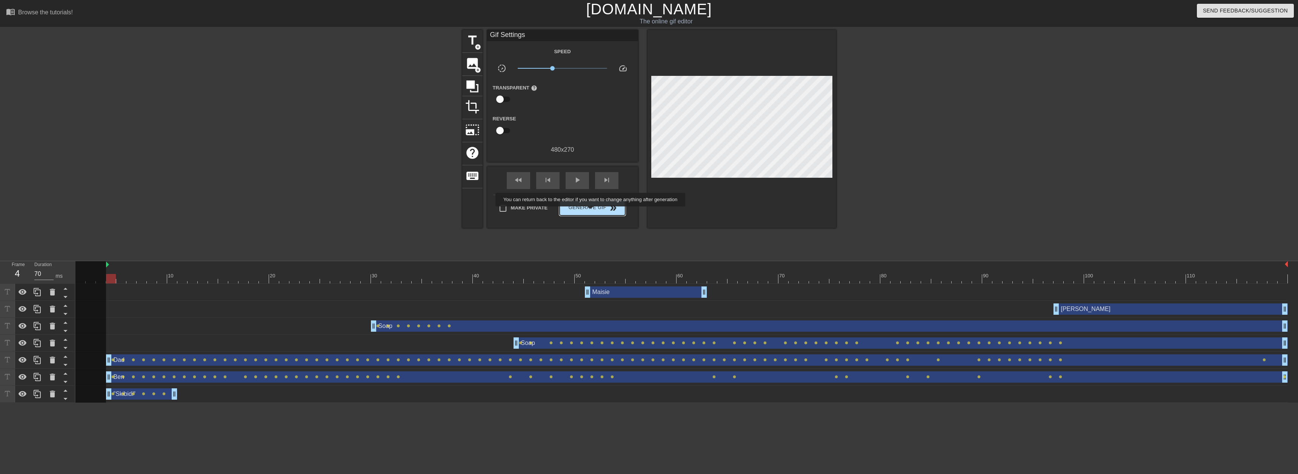
click at [591, 212] on button "Generate Gif double_arrow" at bounding box center [592, 207] width 65 height 15
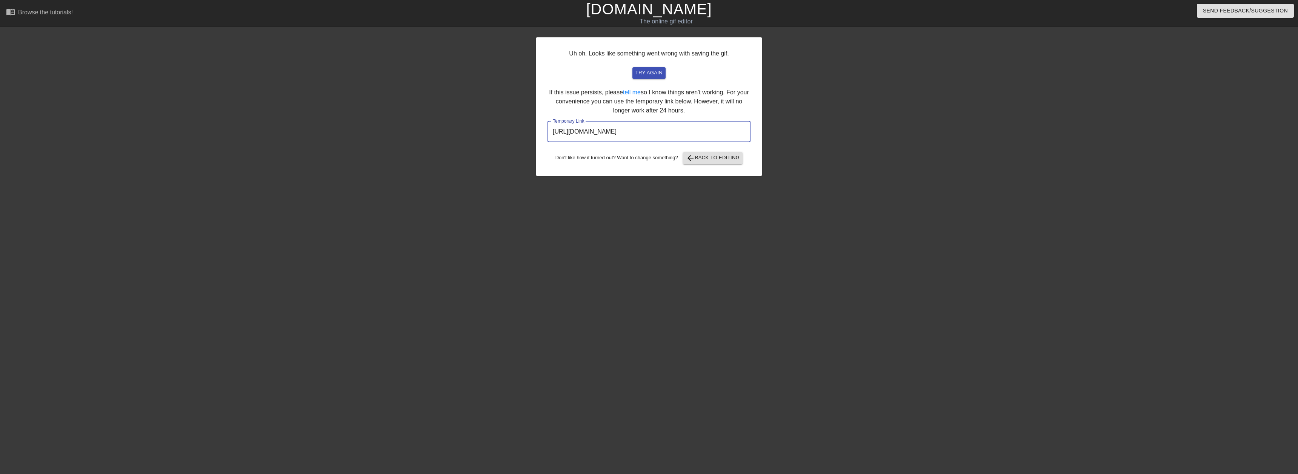
click at [682, 135] on input "[URL][DOMAIN_NAME]" at bounding box center [648, 131] width 203 height 21
